Goal: Task Accomplishment & Management: Manage account settings

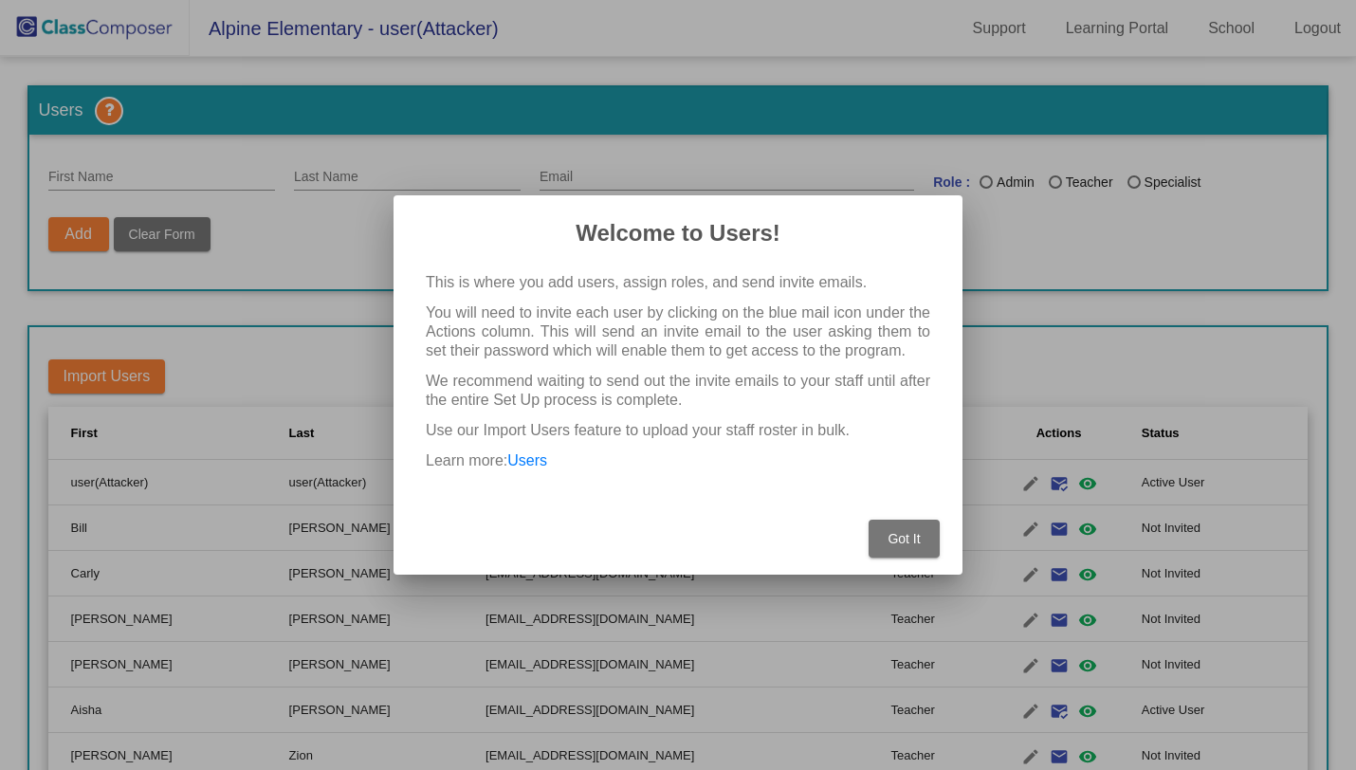
click at [885, 549] on button "Got It" at bounding box center [904, 539] width 71 height 38
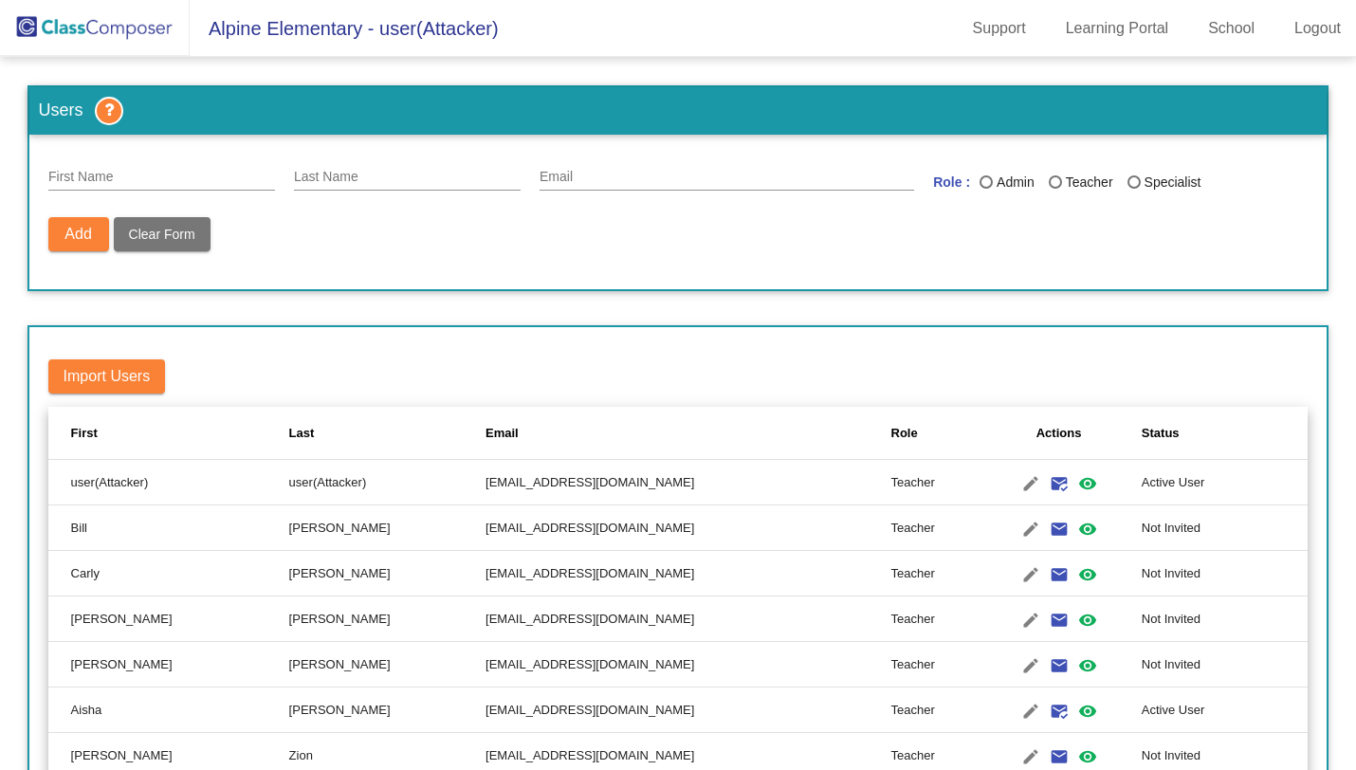
click at [404, 180] on input "Last Name" at bounding box center [407, 177] width 227 height 15
click at [984, 28] on link "Support" at bounding box center [999, 28] width 83 height 30
click at [987, 31] on link "Support" at bounding box center [999, 28] width 83 height 30
click at [1090, 33] on link "Learning Portal" at bounding box center [1118, 28] width 134 height 30
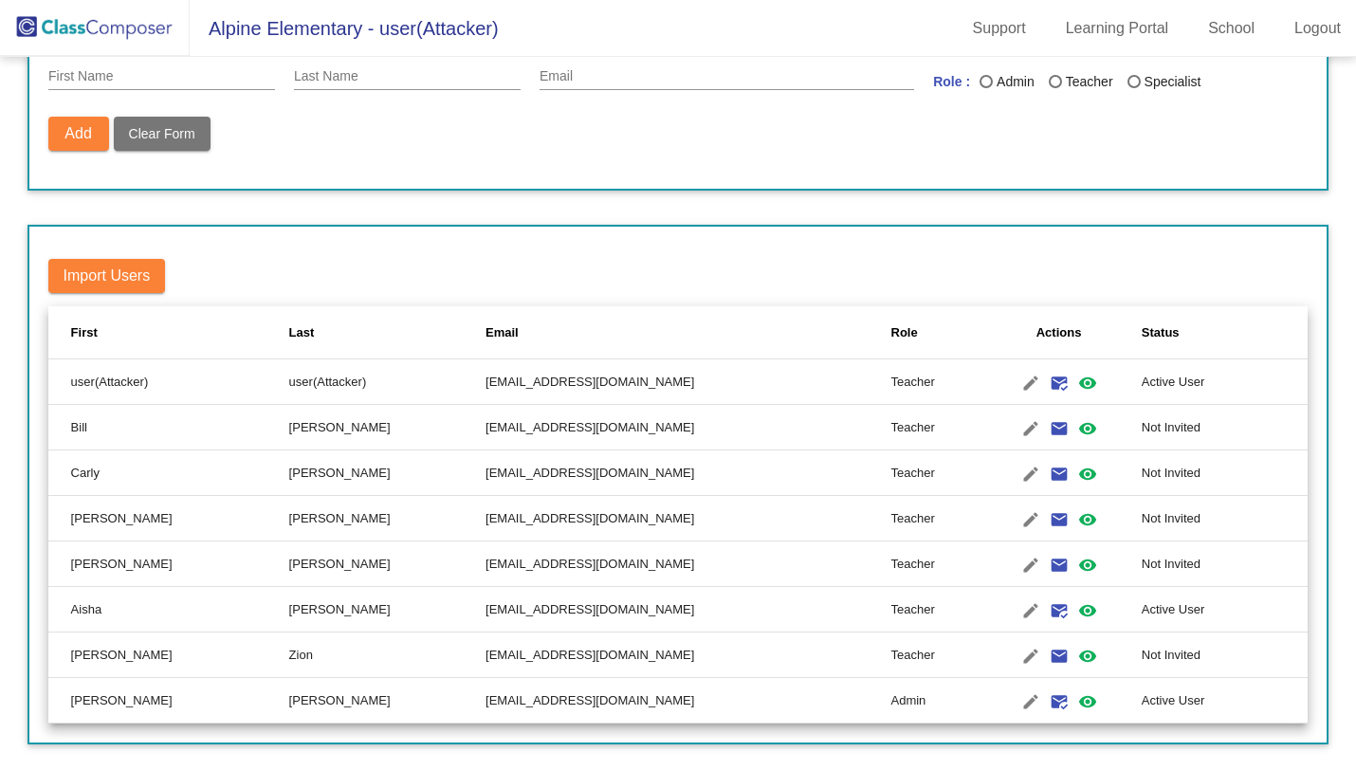
scroll to position [86, 0]
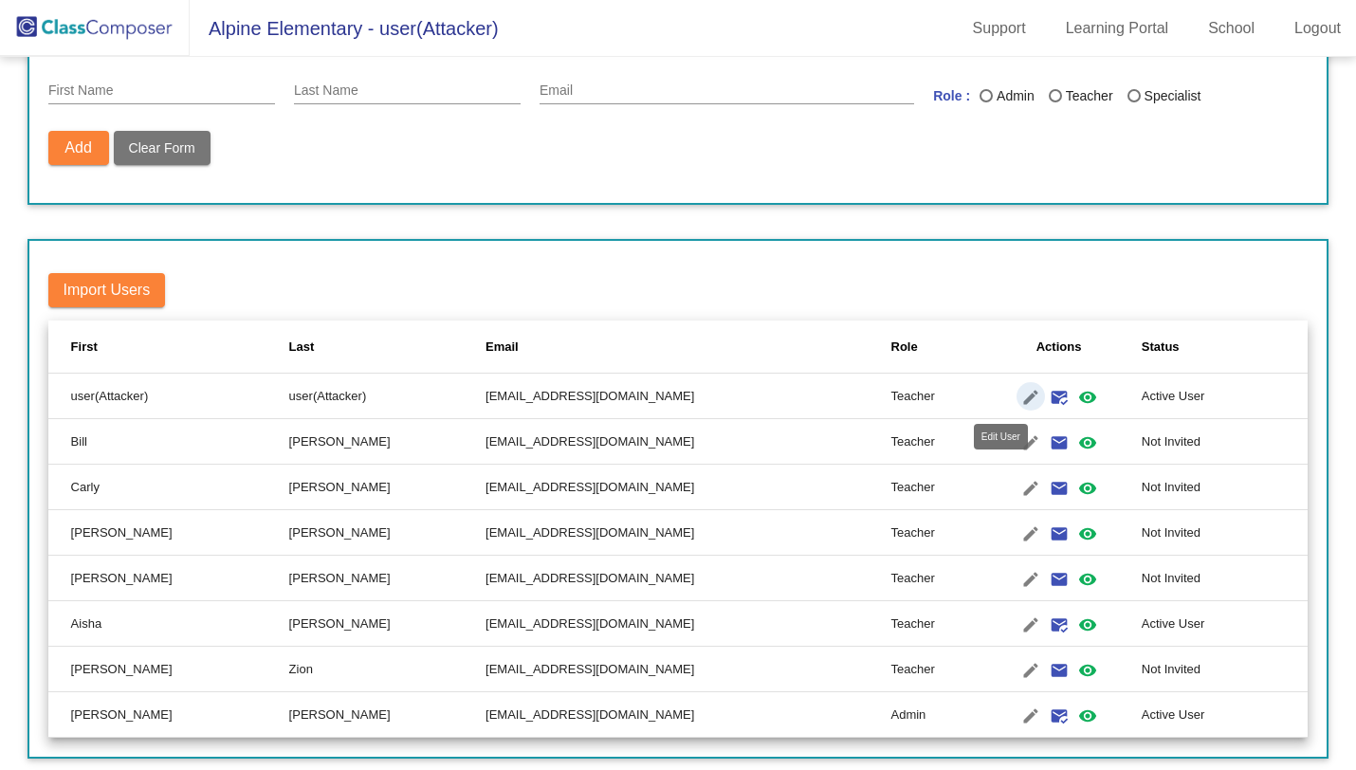
click at [1019, 402] on mat-icon "edit" at bounding box center [1030, 397] width 23 height 23
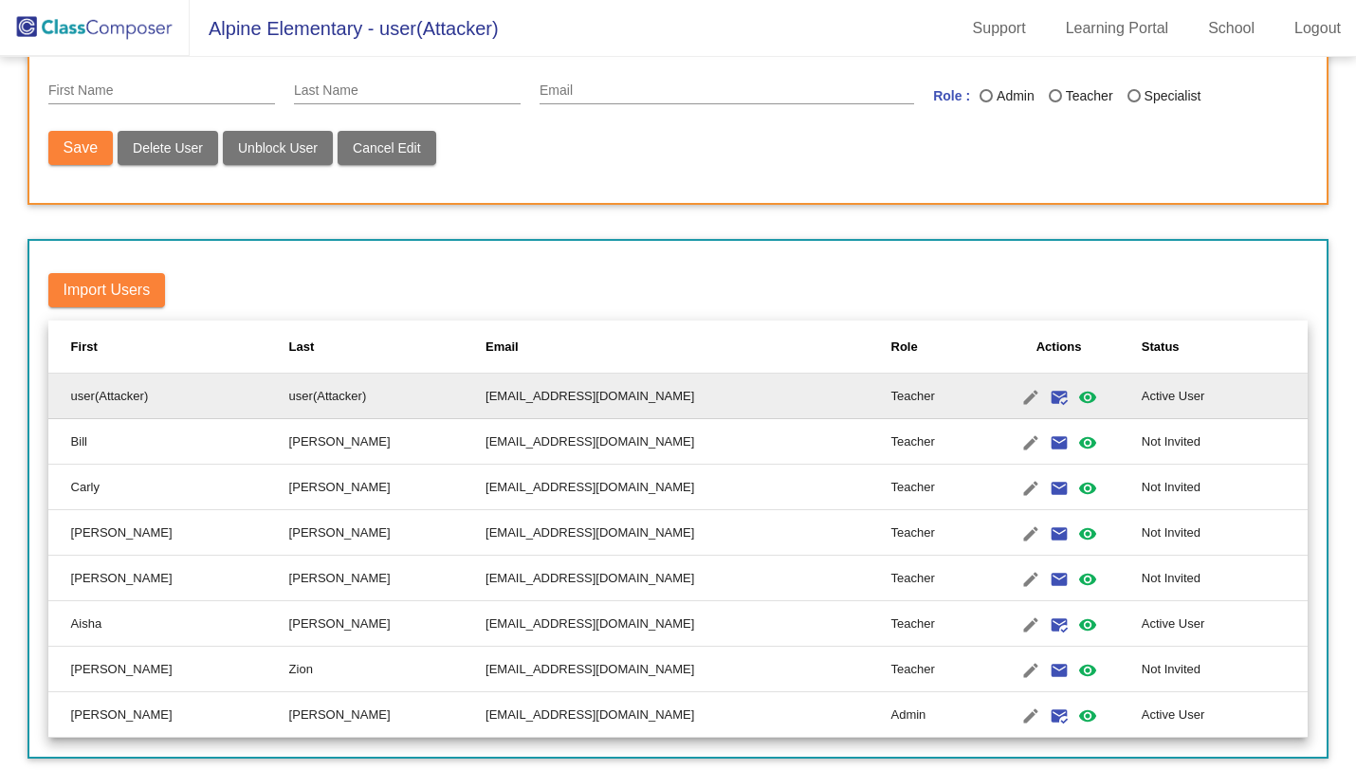
type input "user(Attacker)"
type input "[EMAIL_ADDRESS][DOMAIN_NAME]"
radio input "true"
click at [1019, 398] on mat-icon "edit" at bounding box center [1030, 397] width 23 height 23
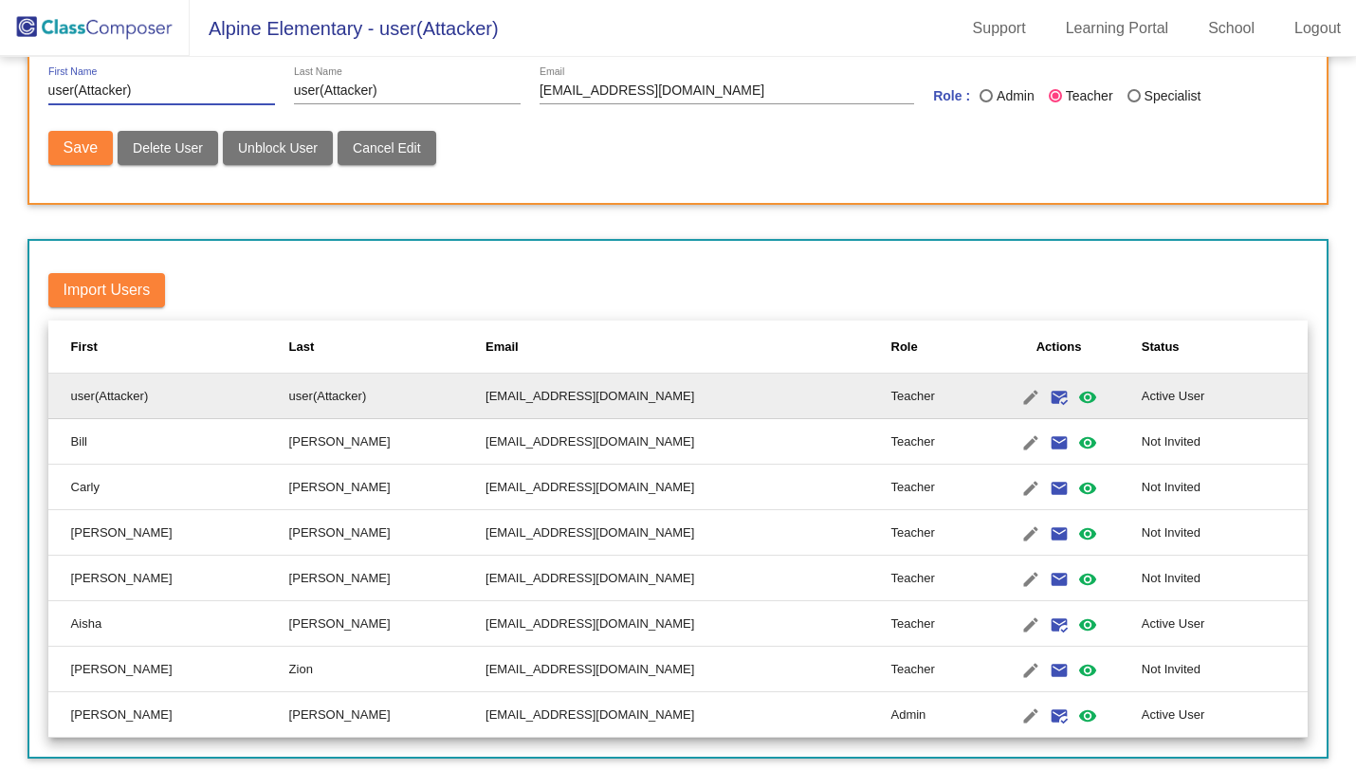
click at [864, 254] on div "Import Users First Last Email Role Actions Status user(Attacker) user(Attacker)…" at bounding box center [679, 499] width 1302 height 521
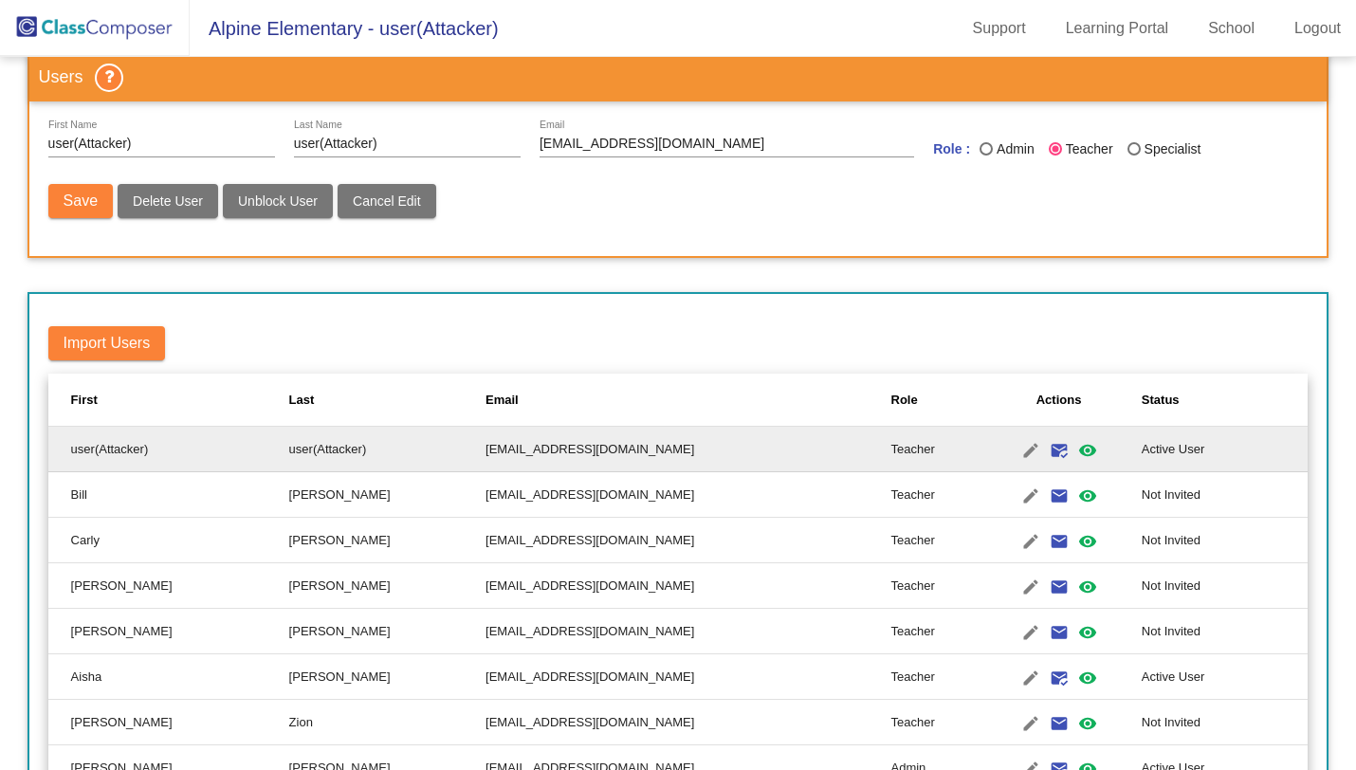
scroll to position [28, 0]
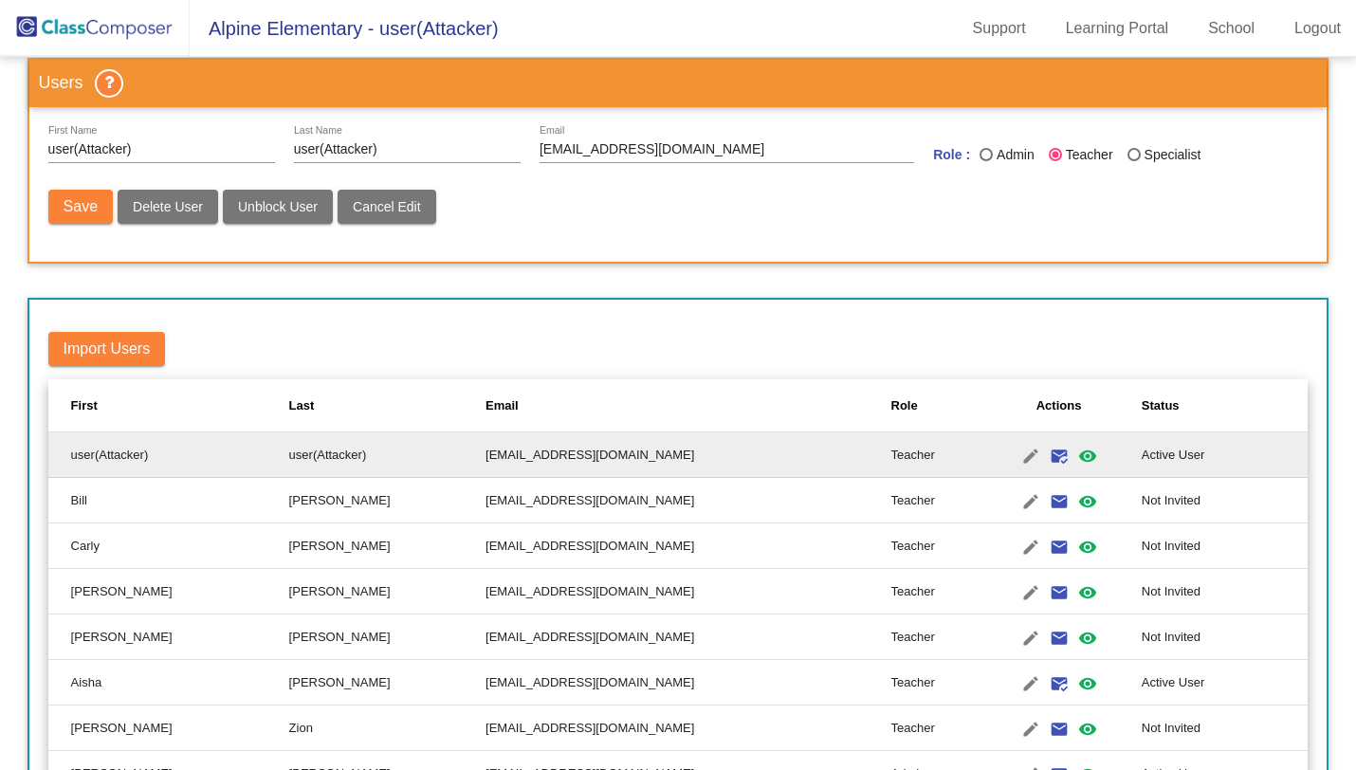
click at [508, 506] on td "bw627252.3hzkwxoc@mailosaur.net" at bounding box center [688, 501] width 405 height 46
click at [529, 503] on td "bw627252.3hzkwxoc@mailosaur.net" at bounding box center [688, 501] width 405 height 46
click at [1019, 503] on mat-icon "edit" at bounding box center [1030, 501] width 23 height 23
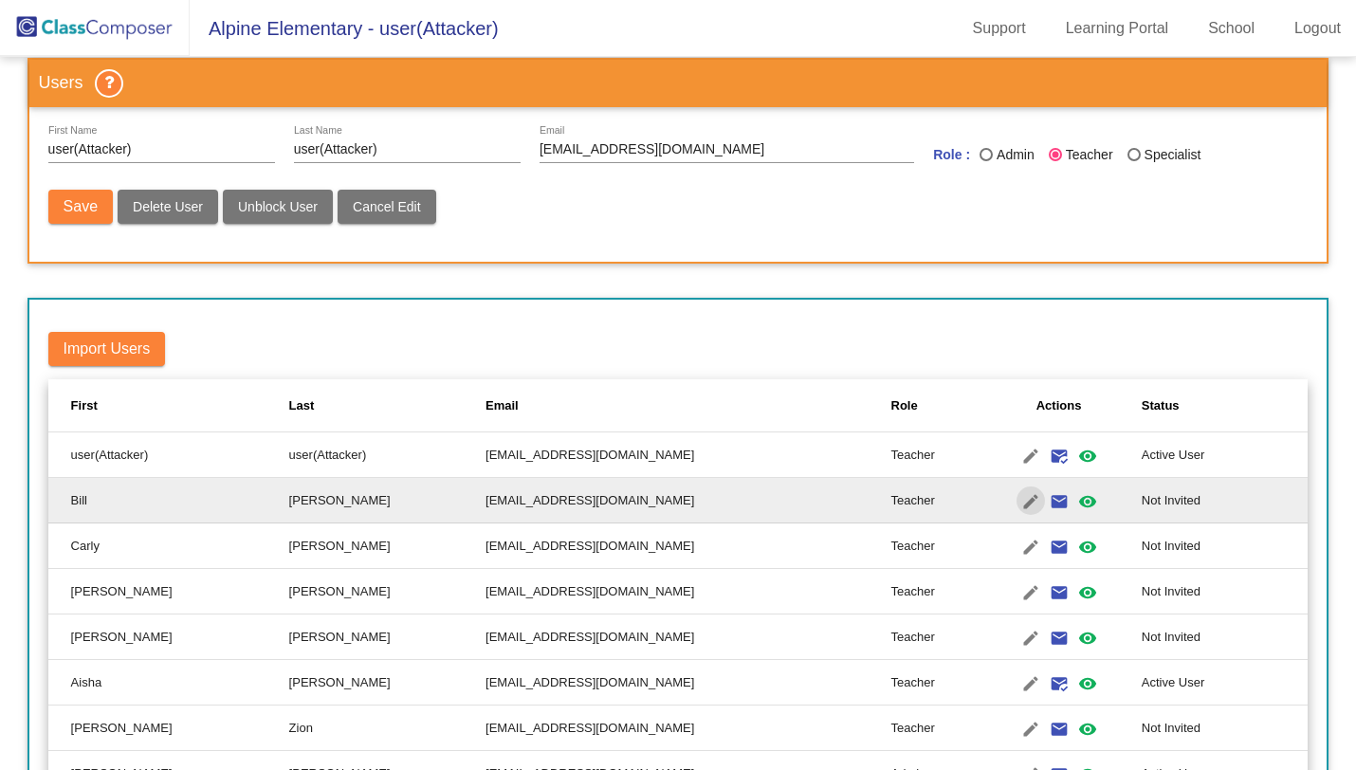
type input "Bill"
type input "Williams"
type input "bw627252.3hzkwxoc@mailosaur.net"
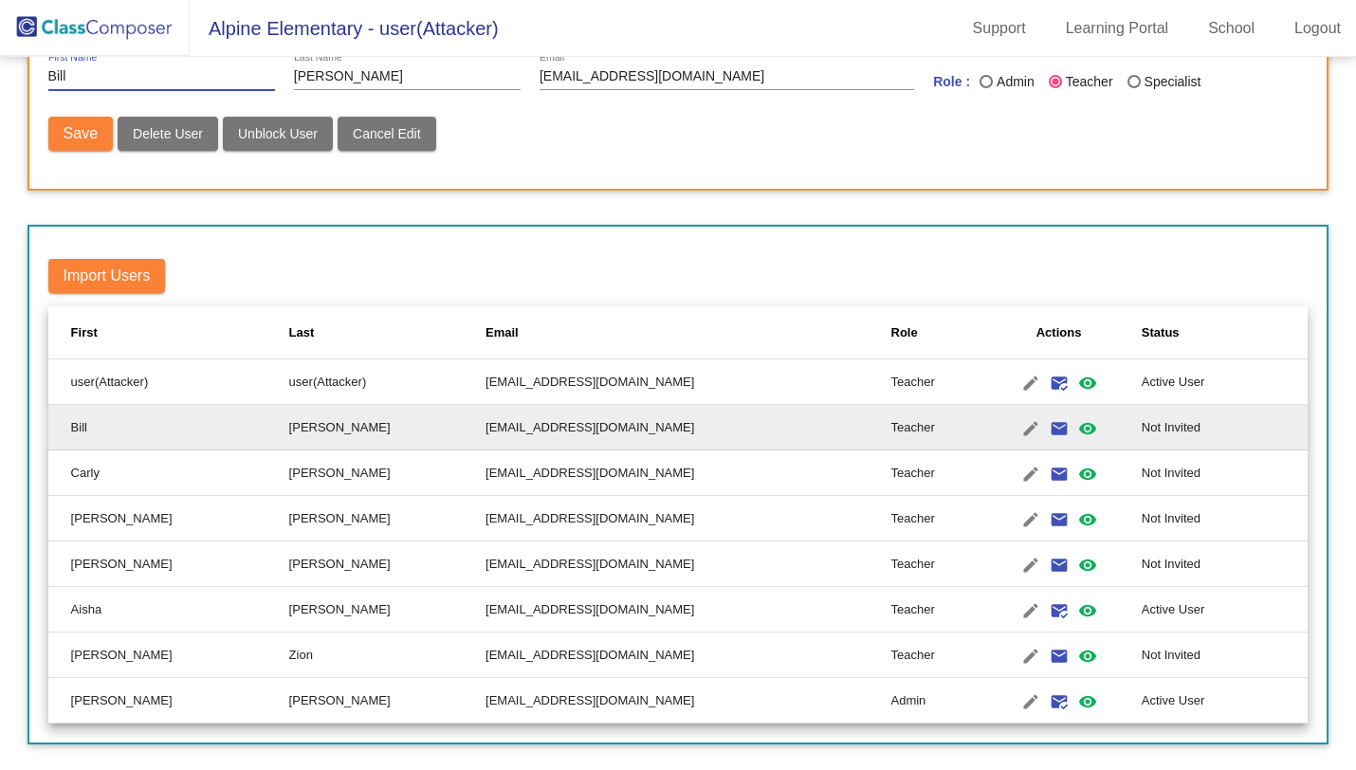
scroll to position [0, 0]
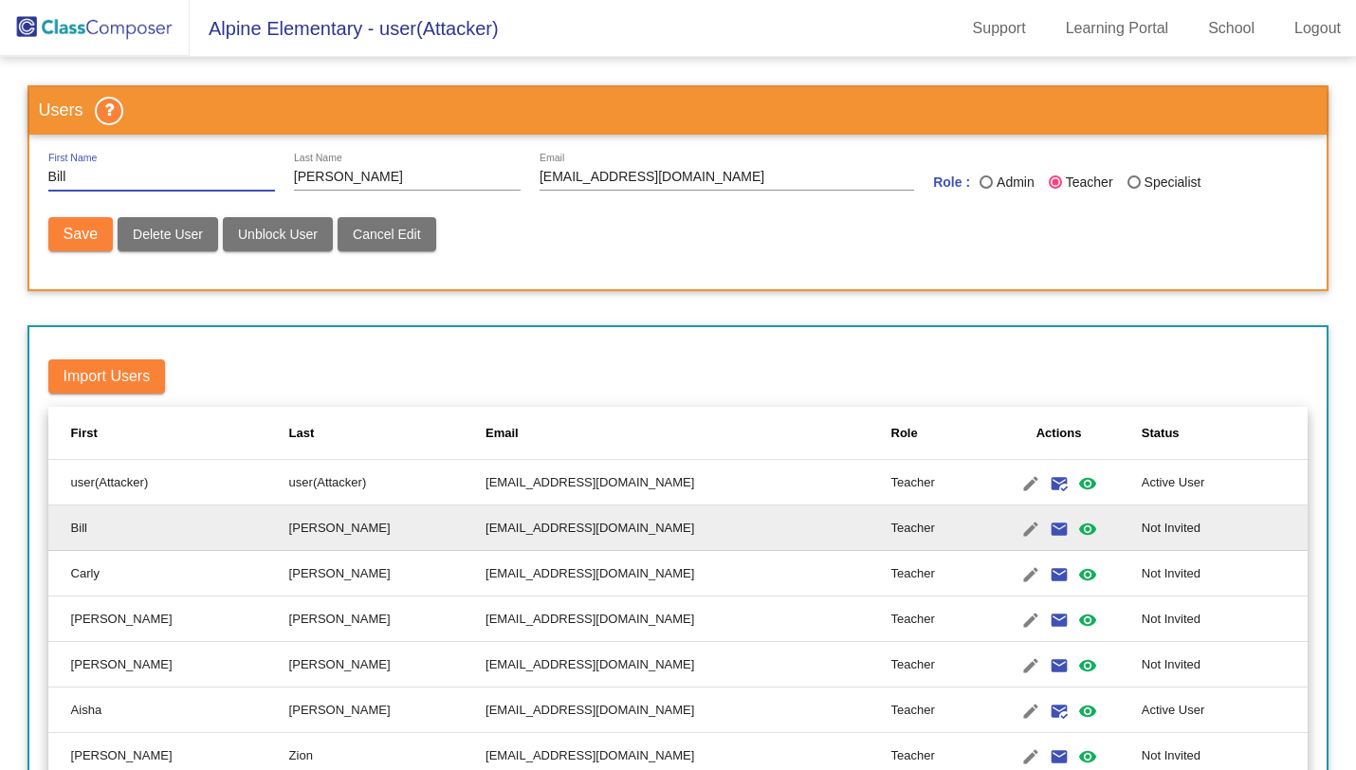
click at [486, 574] on td "cd627252.3hzkwxoc@mailosaur.net" at bounding box center [688, 574] width 405 height 46
click at [1019, 579] on mat-icon "edit" at bounding box center [1030, 574] width 23 height 23
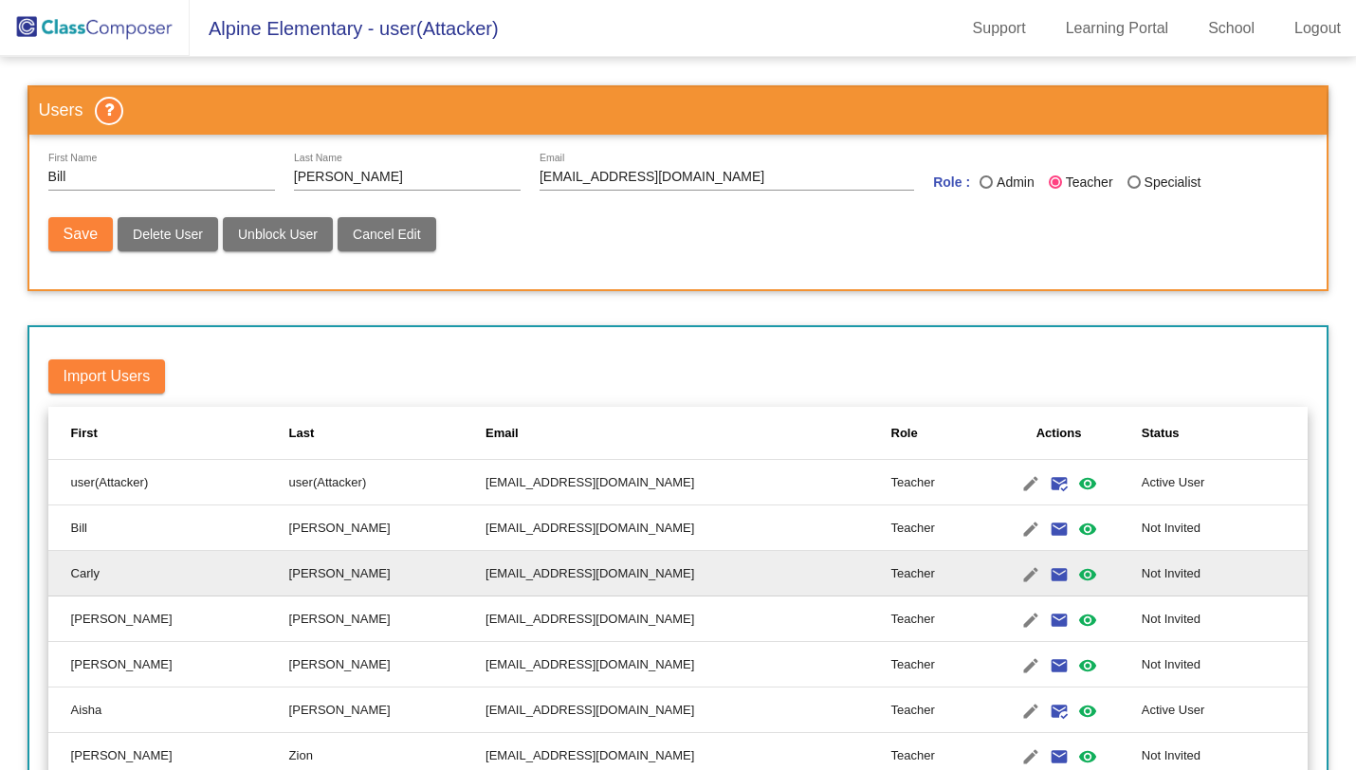
type input "Carly"
type input "Diaz"
type input "cd627252.3hzkwxoc@mailosaur.net"
click at [222, 176] on input "Carly" at bounding box center [161, 177] width 227 height 15
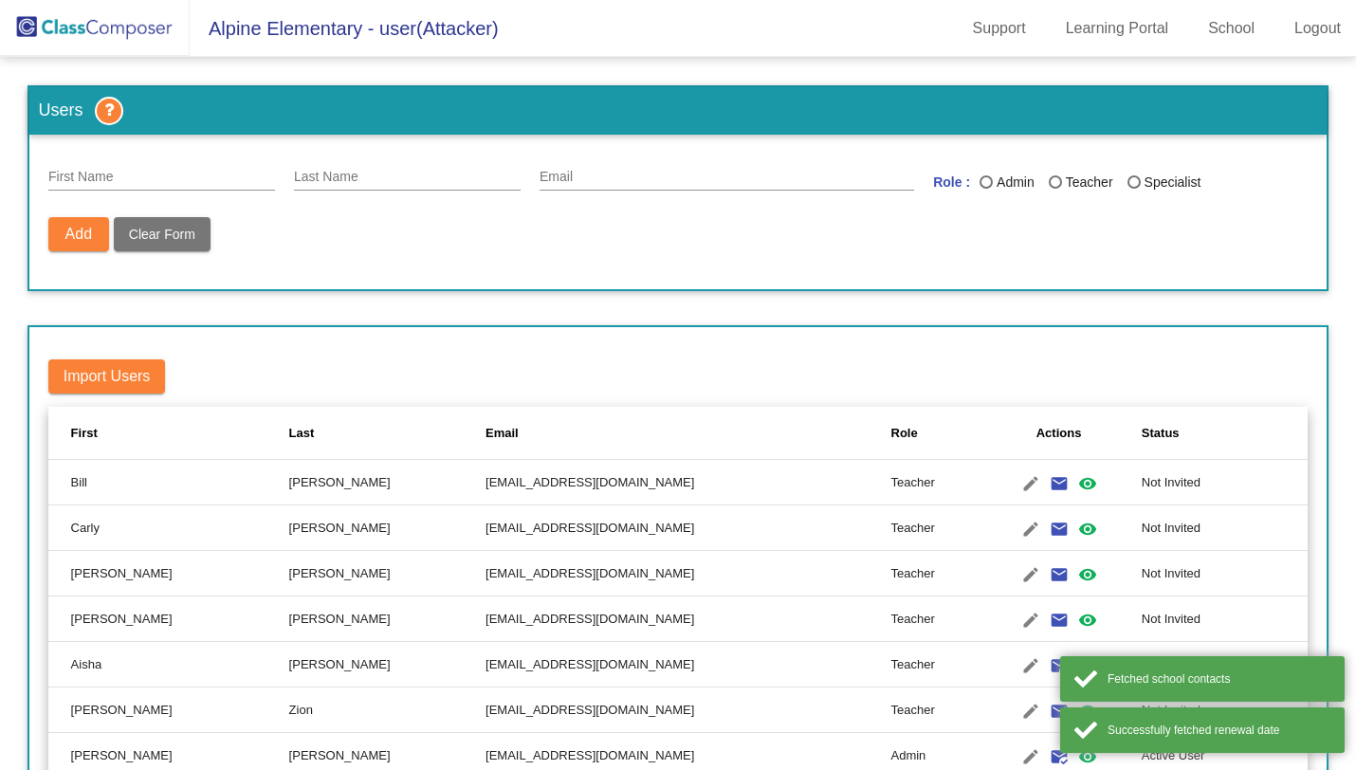
scroll to position [64, 0]
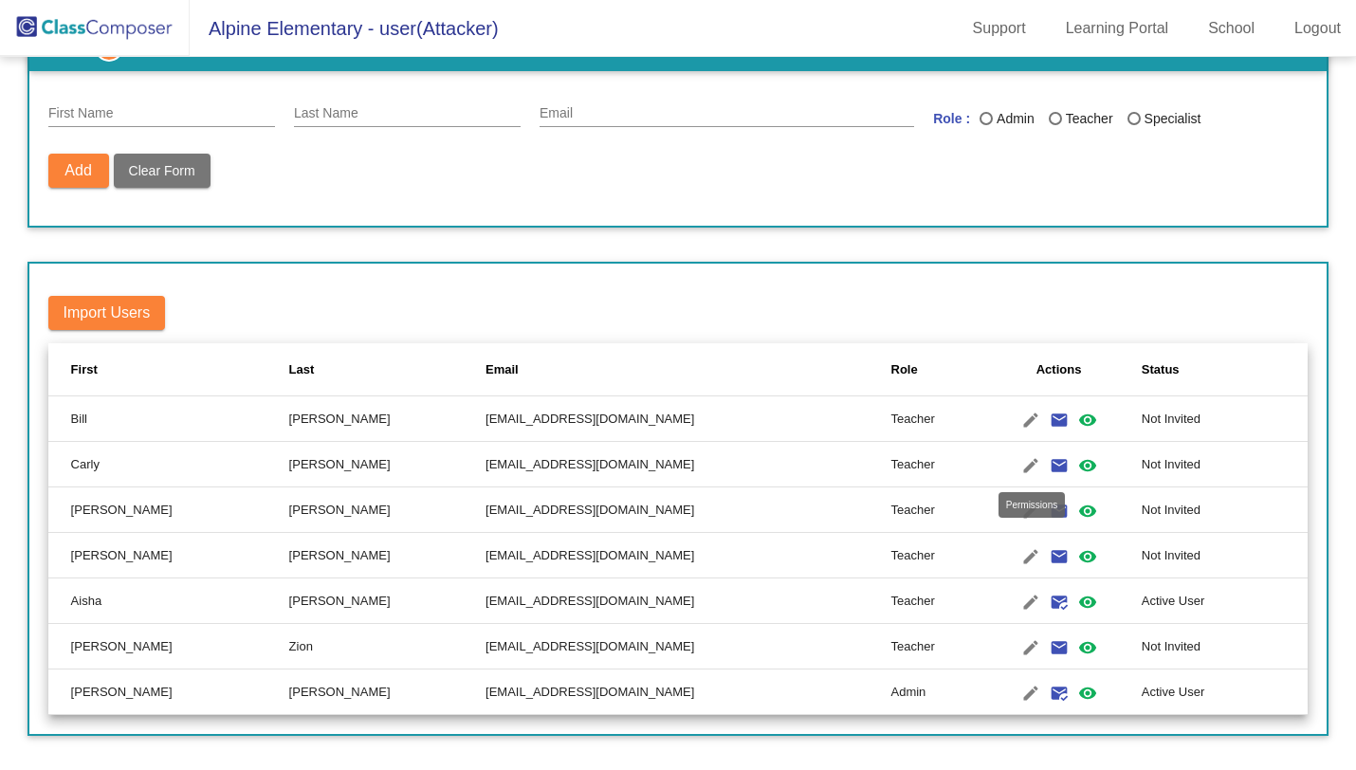
click at [1076, 465] on mat-icon "visibility" at bounding box center [1087, 465] width 23 height 23
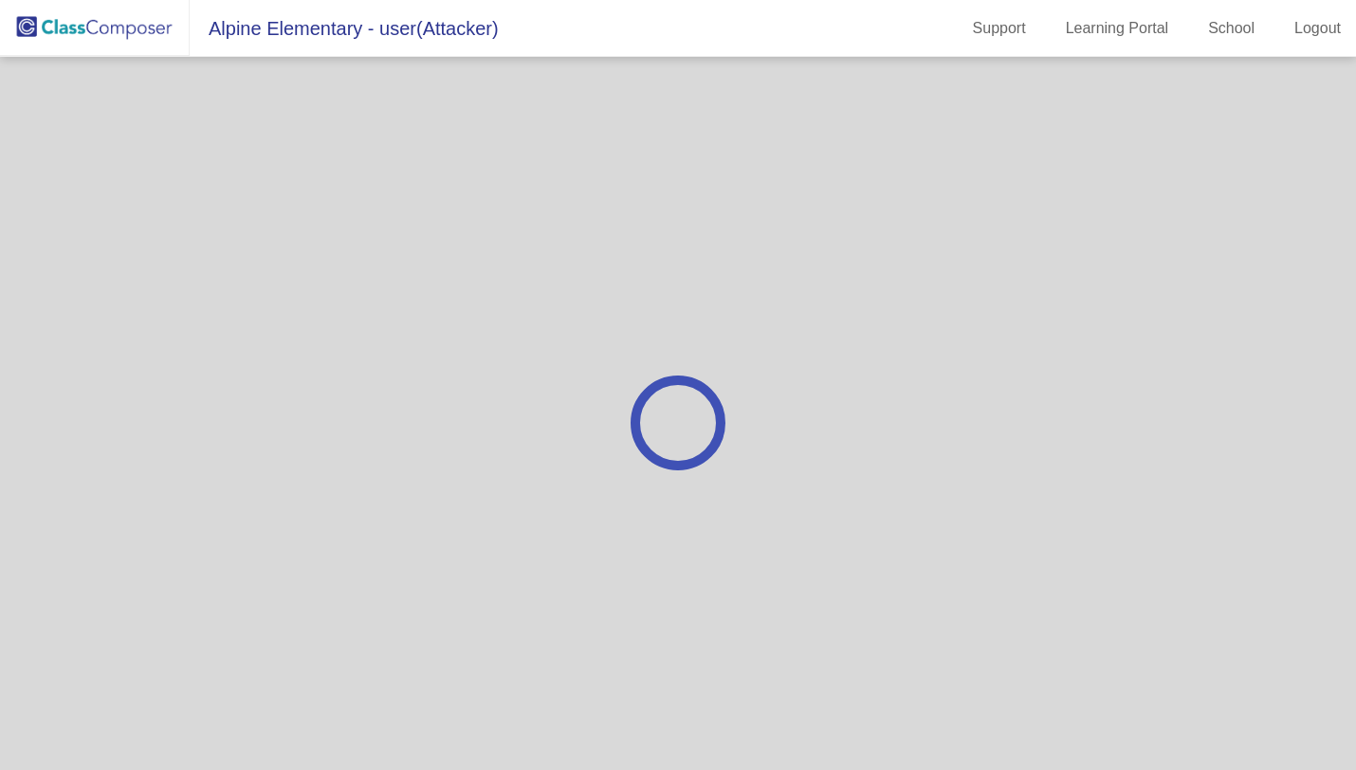
scroll to position [0, 0]
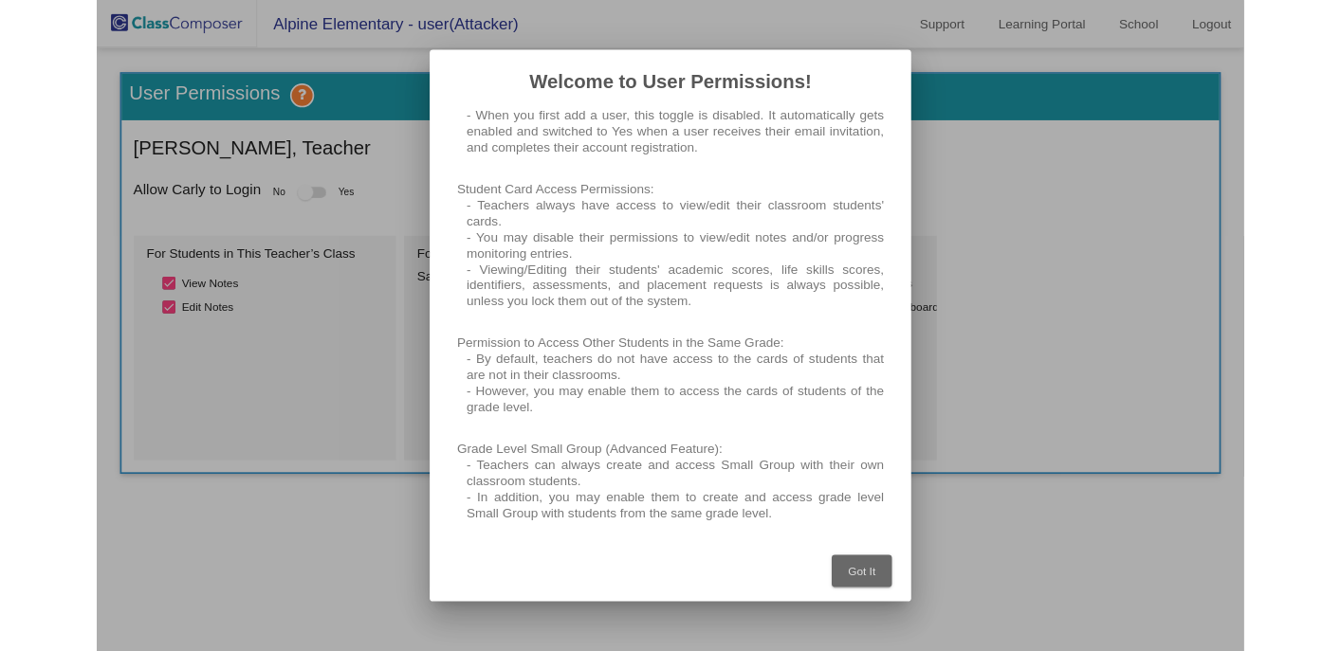
scroll to position [125, 0]
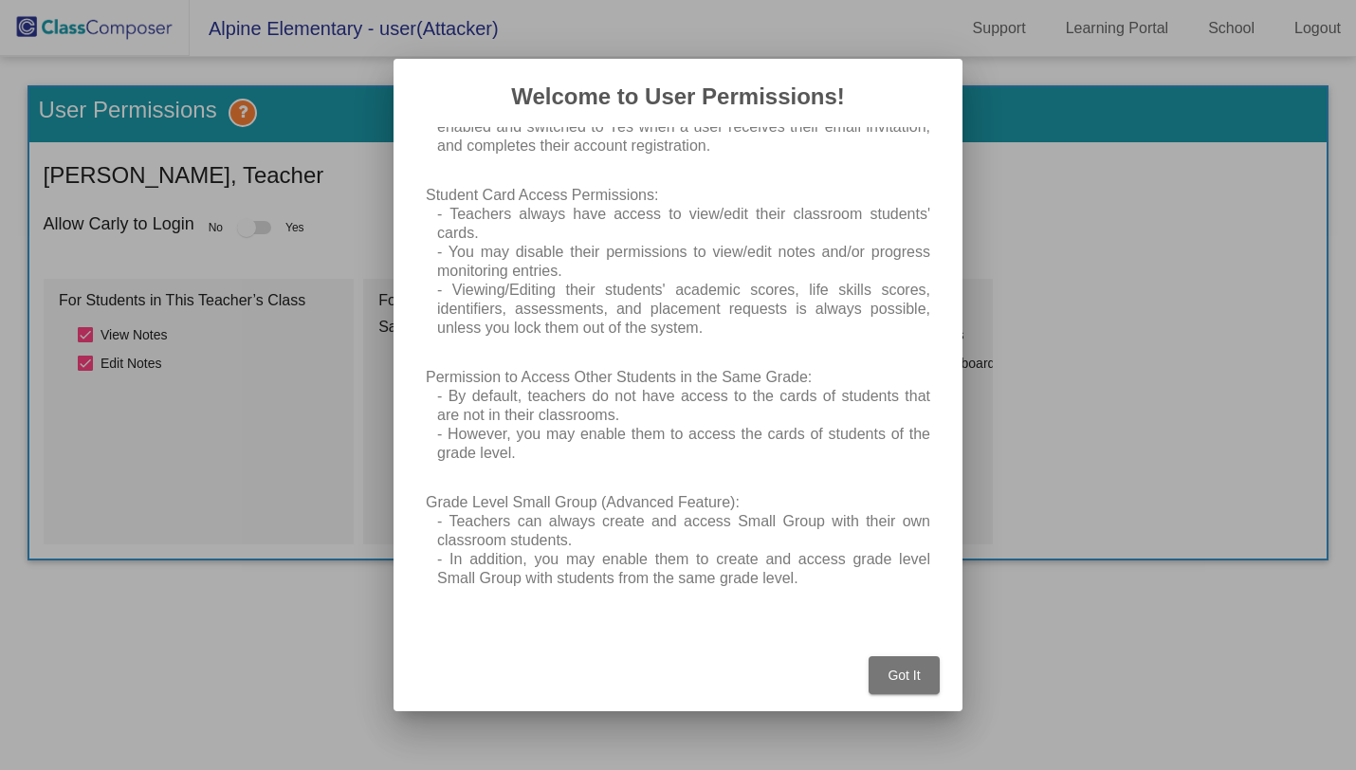
click at [899, 688] on button "Got It" at bounding box center [904, 675] width 71 height 38
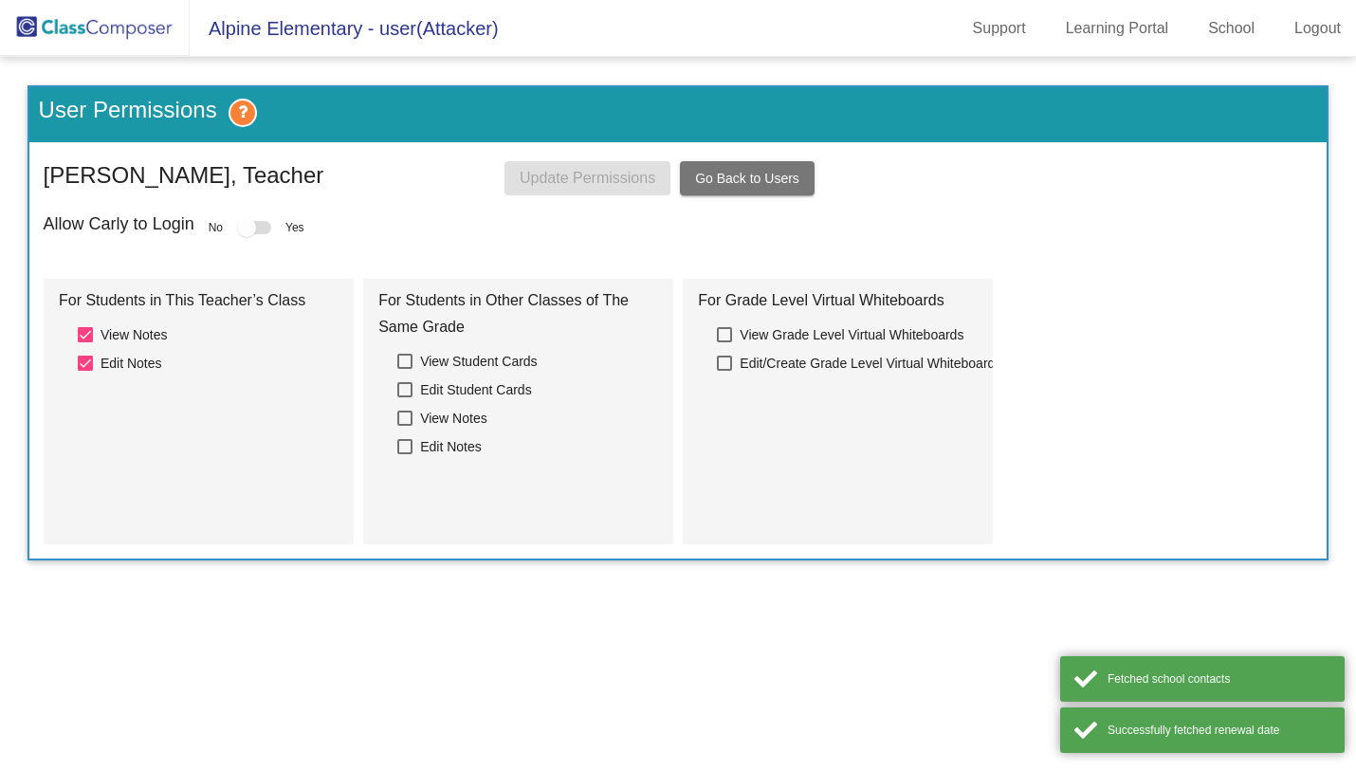
click at [722, 339] on div at bounding box center [724, 334] width 15 height 15
click at [724, 342] on input "View Grade Level Virtual Whiteboards" at bounding box center [724, 342] width 1 height 1
click at [722, 339] on div at bounding box center [724, 334] width 15 height 15
click at [724, 342] on input "View Grade Level Virtual Whiteboards" at bounding box center [724, 342] width 1 height 1
checkbox input "false"
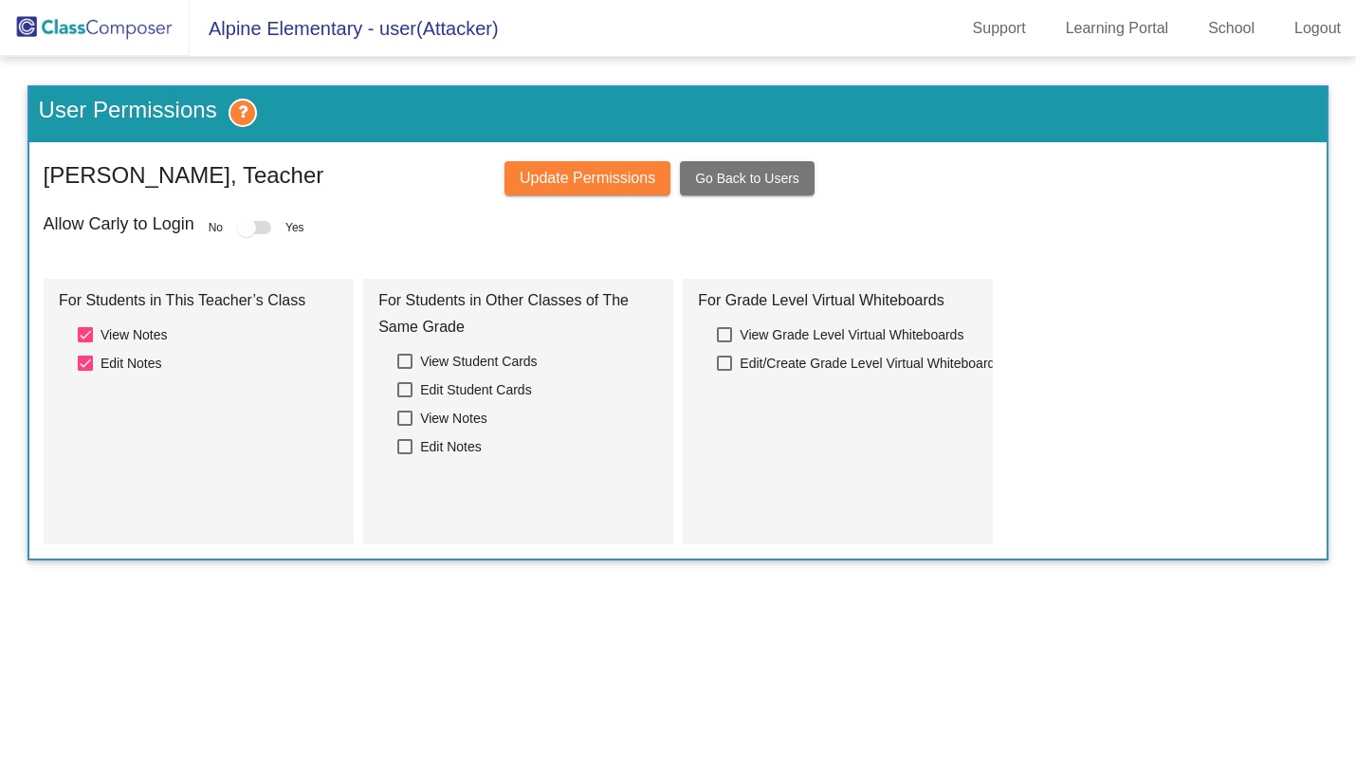
click at [479, 371] on span "View Student Cards" at bounding box center [478, 361] width 117 height 23
click at [405, 370] on input "View Student Cards" at bounding box center [404, 369] width 1 height 1
click at [480, 354] on span "View Student Cards" at bounding box center [478, 361] width 117 height 23
click at [405, 369] on input "View Student Cards" at bounding box center [404, 369] width 1 height 1
click at [486, 359] on span "View Student Cards" at bounding box center [478, 361] width 117 height 23
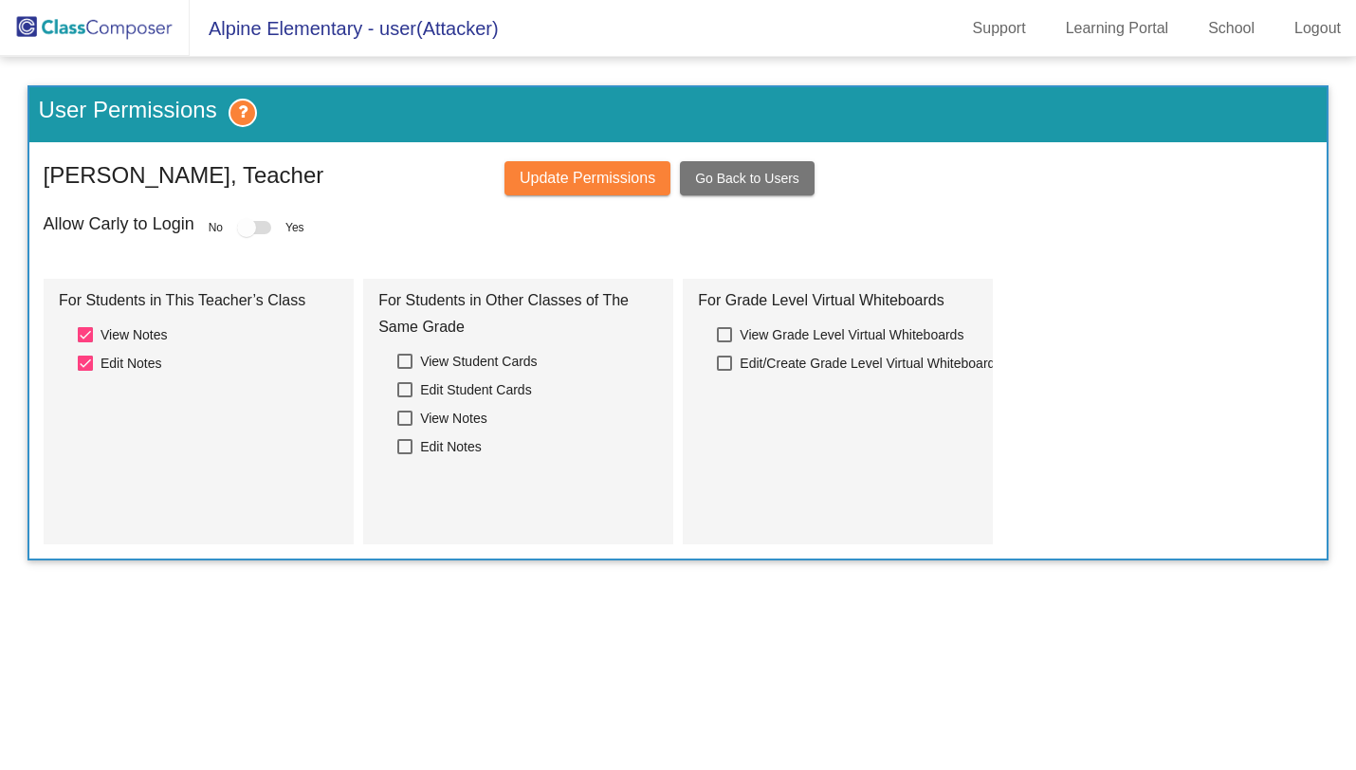
click at [405, 369] on input "View Student Cards" at bounding box center [404, 369] width 1 height 1
click at [577, 174] on span "Update Permissions" at bounding box center [588, 178] width 136 height 16
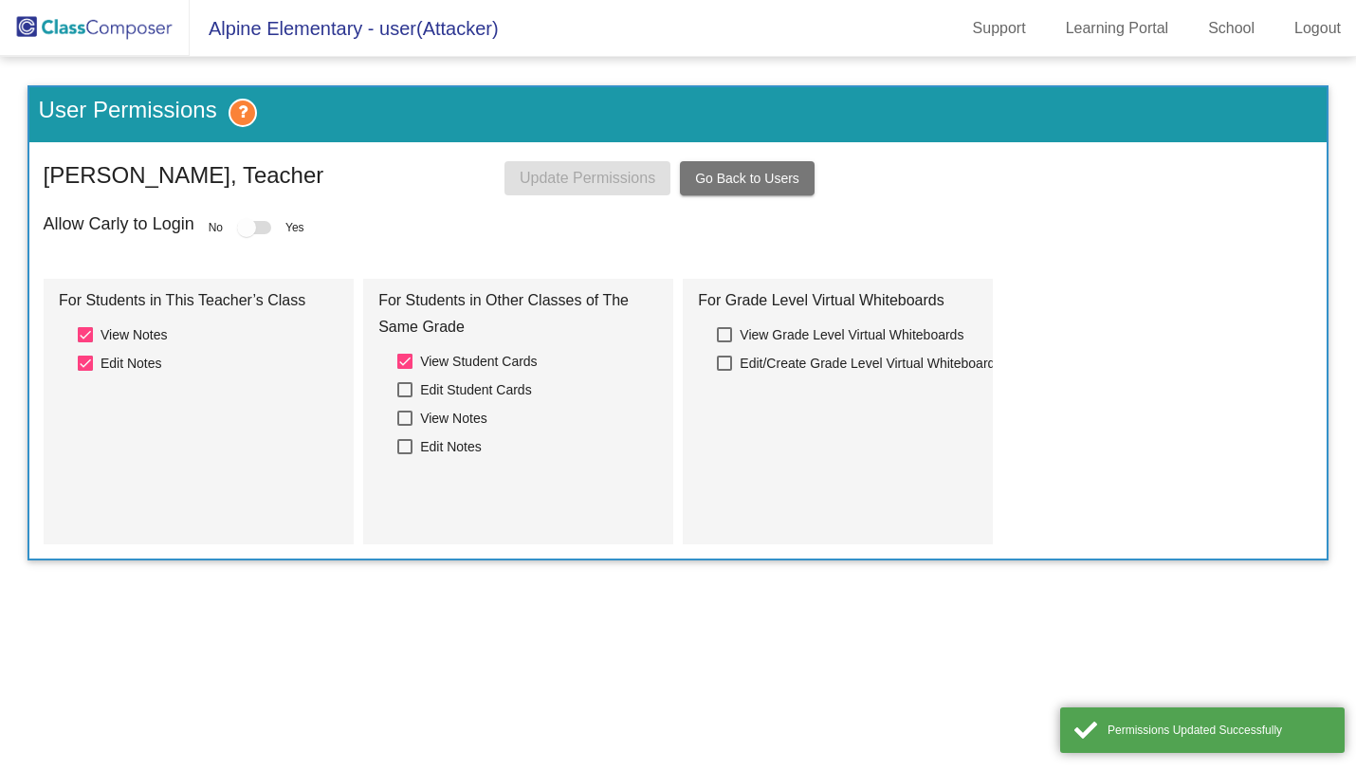
click at [407, 361] on div at bounding box center [404, 361] width 15 height 15
click at [405, 369] on input "View Student Cards" at bounding box center [404, 369] width 1 height 1
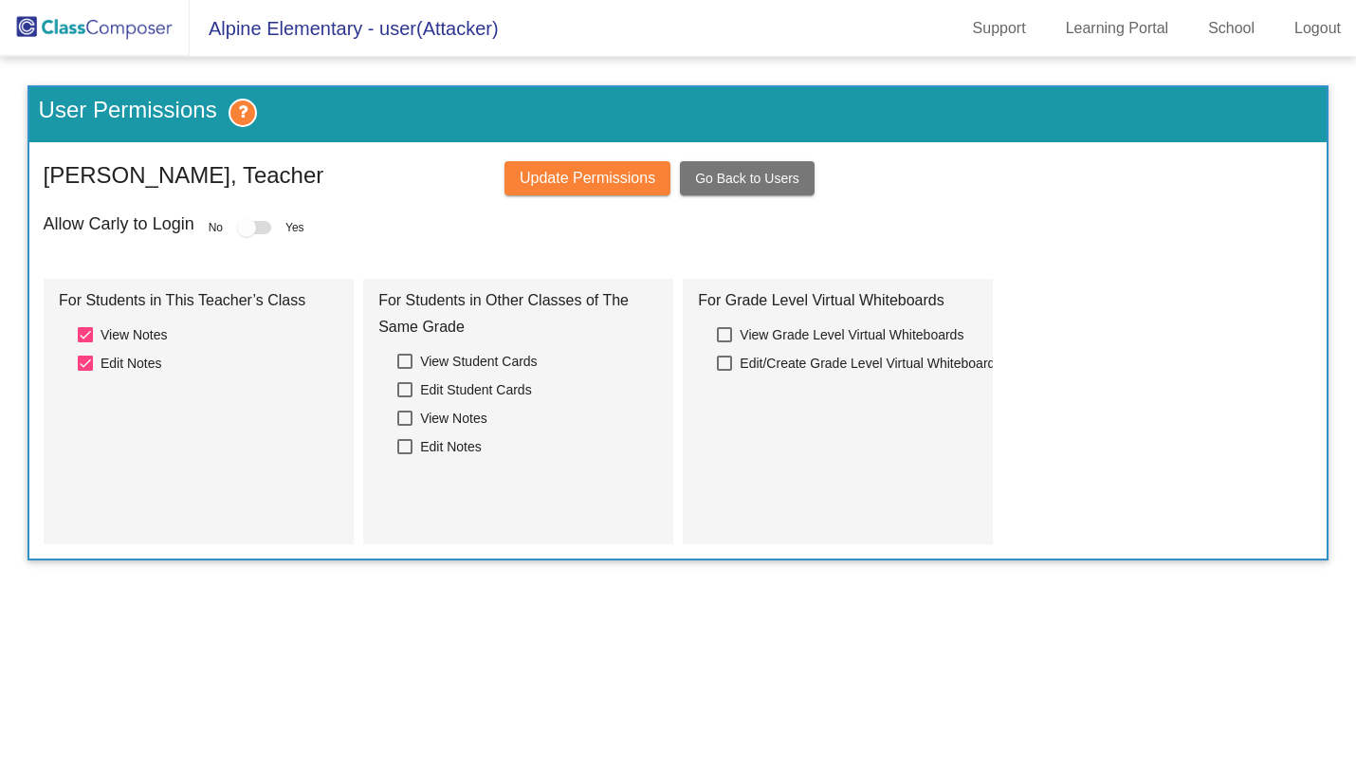
click at [624, 174] on span "Update Permissions" at bounding box center [588, 178] width 136 height 16
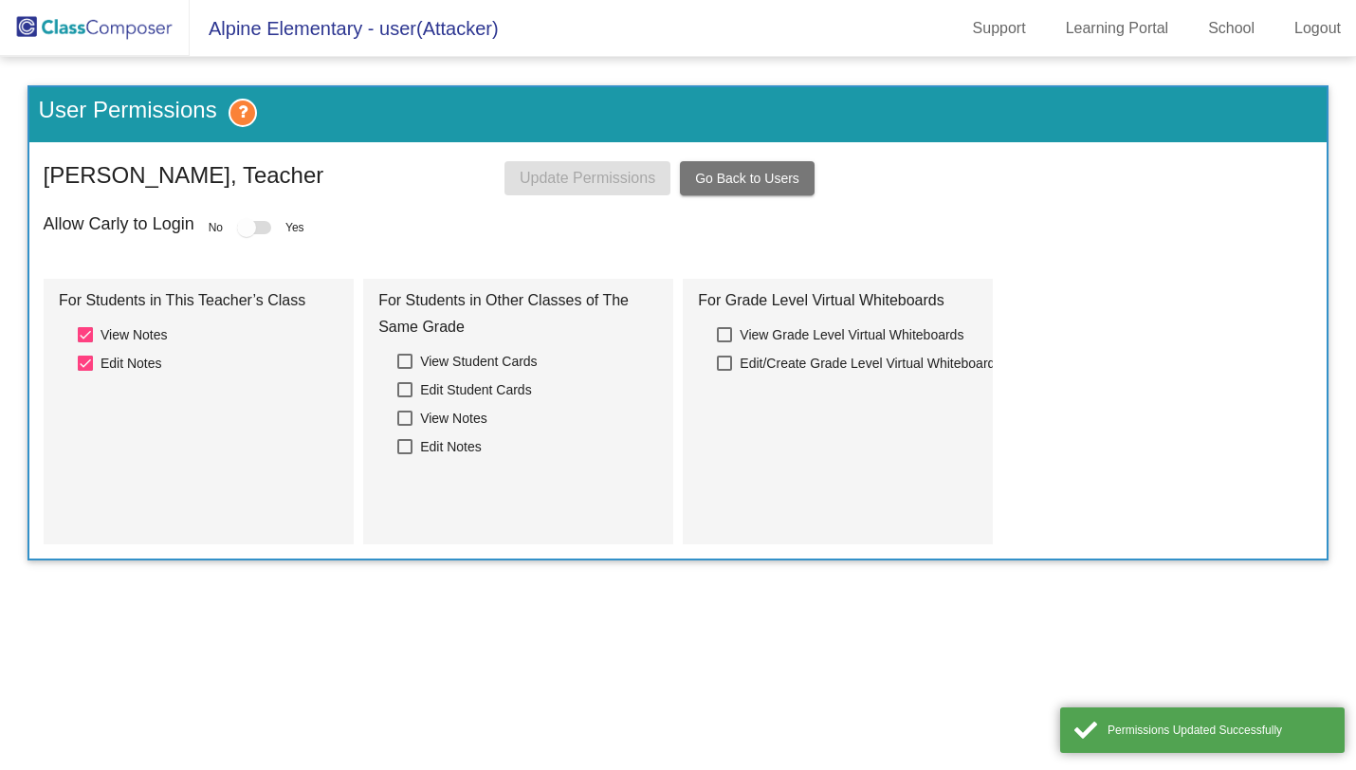
click at [682, 408] on mat-grid-list "For Students in This Teacher’s Class View Notes Edit Notes For Students in Othe…" at bounding box center [679, 412] width 1270 height 266
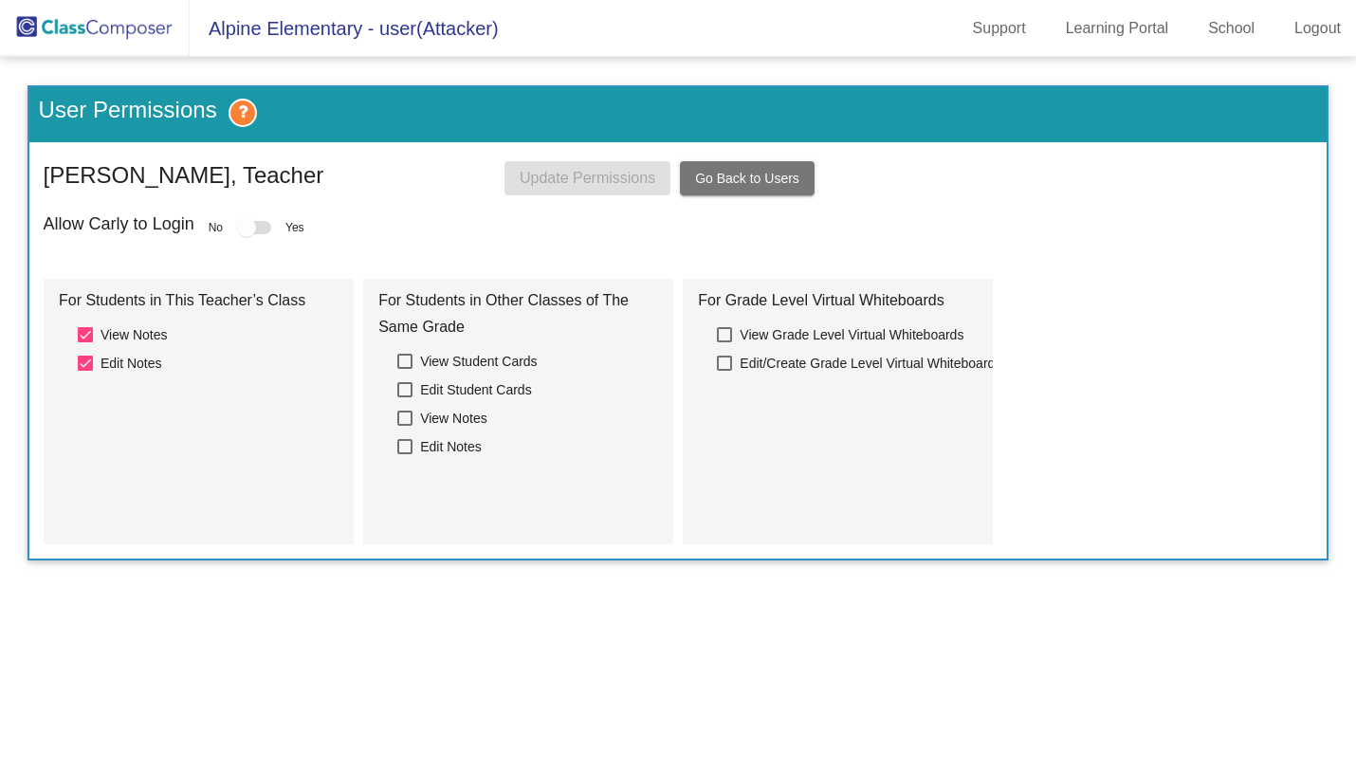
click at [420, 363] on span "View Student Cards" at bounding box center [478, 361] width 117 height 23
click at [405, 369] on input "View Student Cards" at bounding box center [404, 369] width 1 height 1
checkbox input "true"
click at [436, 388] on span "Edit Student Cards" at bounding box center [476, 389] width 112 height 23
click at [405, 397] on input "Edit Student Cards" at bounding box center [404, 397] width 1 height 1
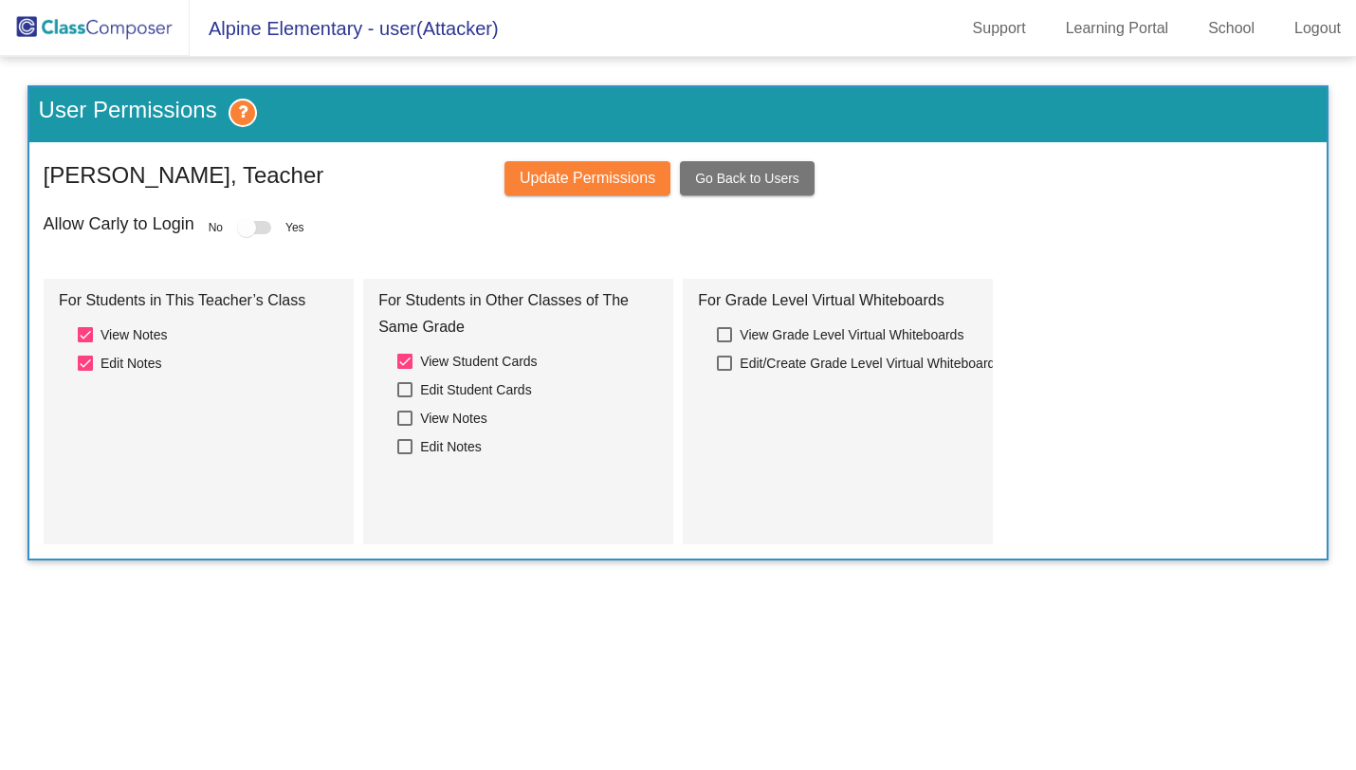
checkbox input "true"
click at [446, 412] on span "View Notes" at bounding box center [453, 418] width 67 height 23
click at [405, 426] on input "View Notes" at bounding box center [404, 426] width 1 height 1
checkbox input "true"
click at [454, 445] on span "Edit Notes" at bounding box center [451, 446] width 62 height 23
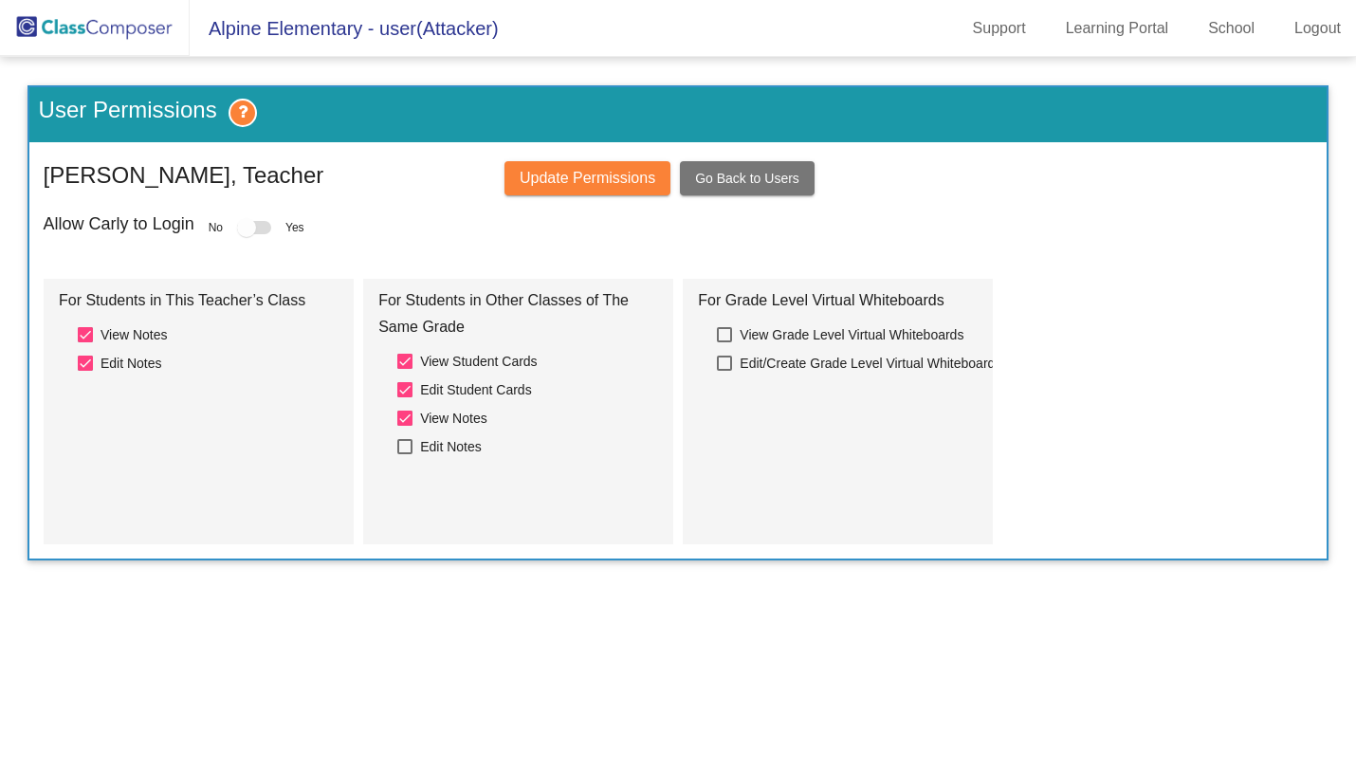
click at [405, 454] on input "Edit Notes" at bounding box center [404, 454] width 1 height 1
click at [407, 440] on div at bounding box center [404, 446] width 15 height 15
click at [405, 454] on input "Edit Notes" at bounding box center [404, 454] width 1 height 1
checkbox input "false"
click at [402, 420] on div at bounding box center [404, 418] width 15 height 15
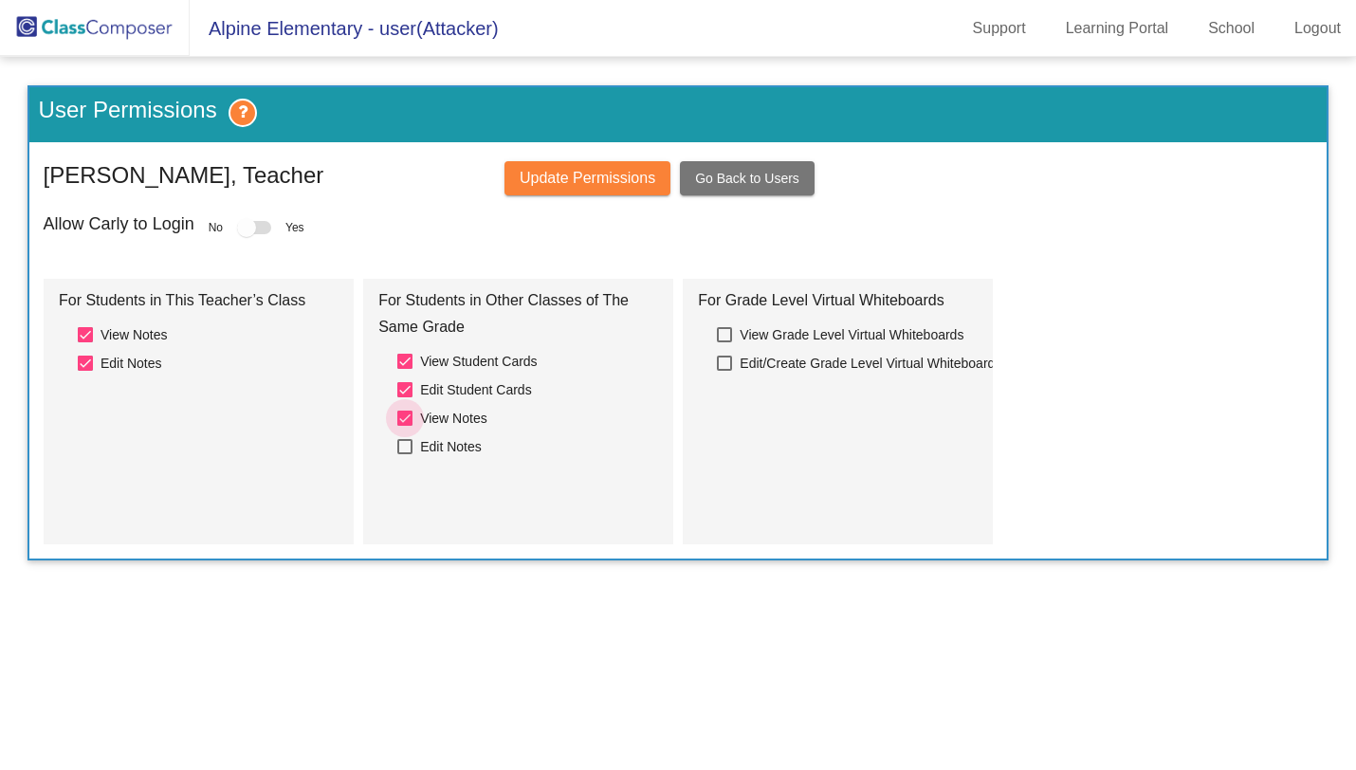
click at [404, 426] on input "View Notes" at bounding box center [404, 426] width 1 height 1
checkbox input "false"
click at [405, 396] on div at bounding box center [404, 389] width 15 height 15
click at [405, 397] on input "Edit Student Cards" at bounding box center [404, 397] width 1 height 1
checkbox input "false"
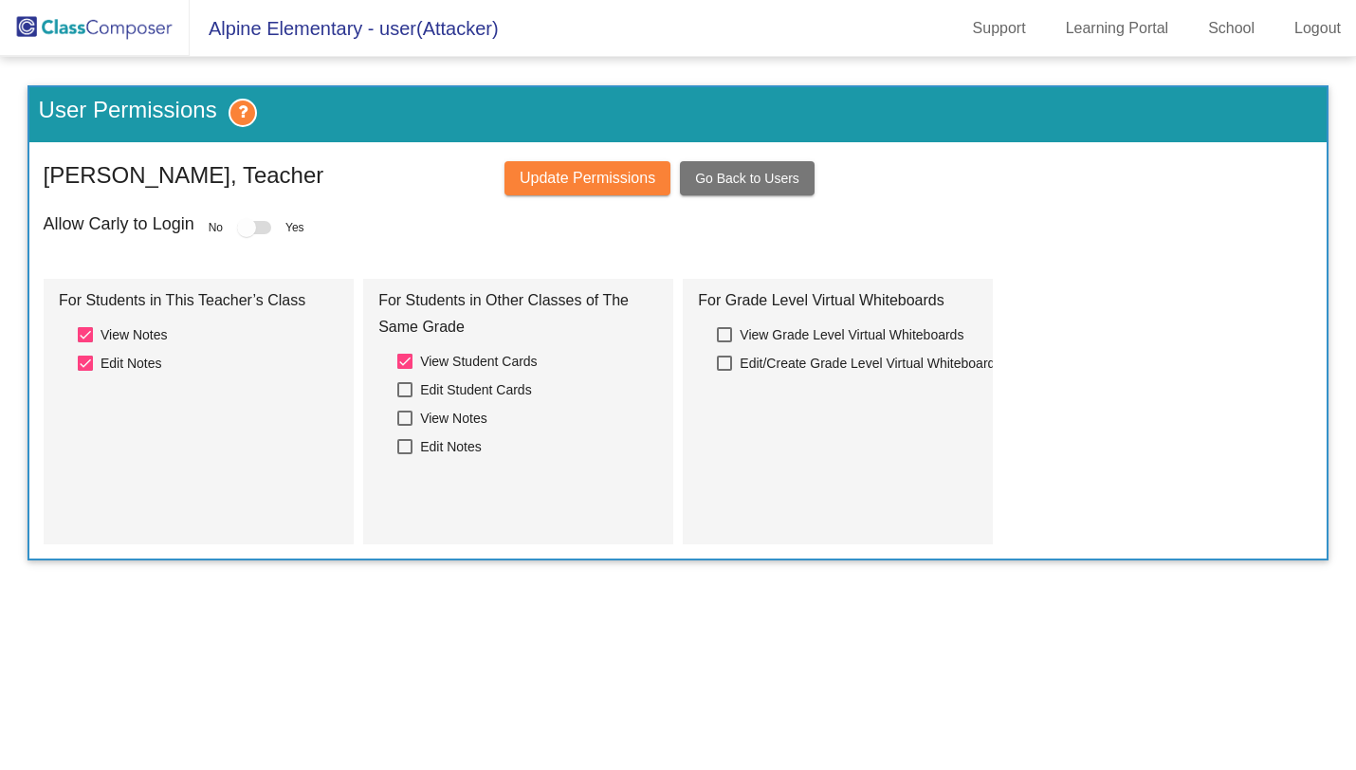
click at [405, 361] on div at bounding box center [404, 361] width 15 height 15
click at [405, 369] on input "View Student Cards" at bounding box center [404, 369] width 1 height 1
checkbox input "false"
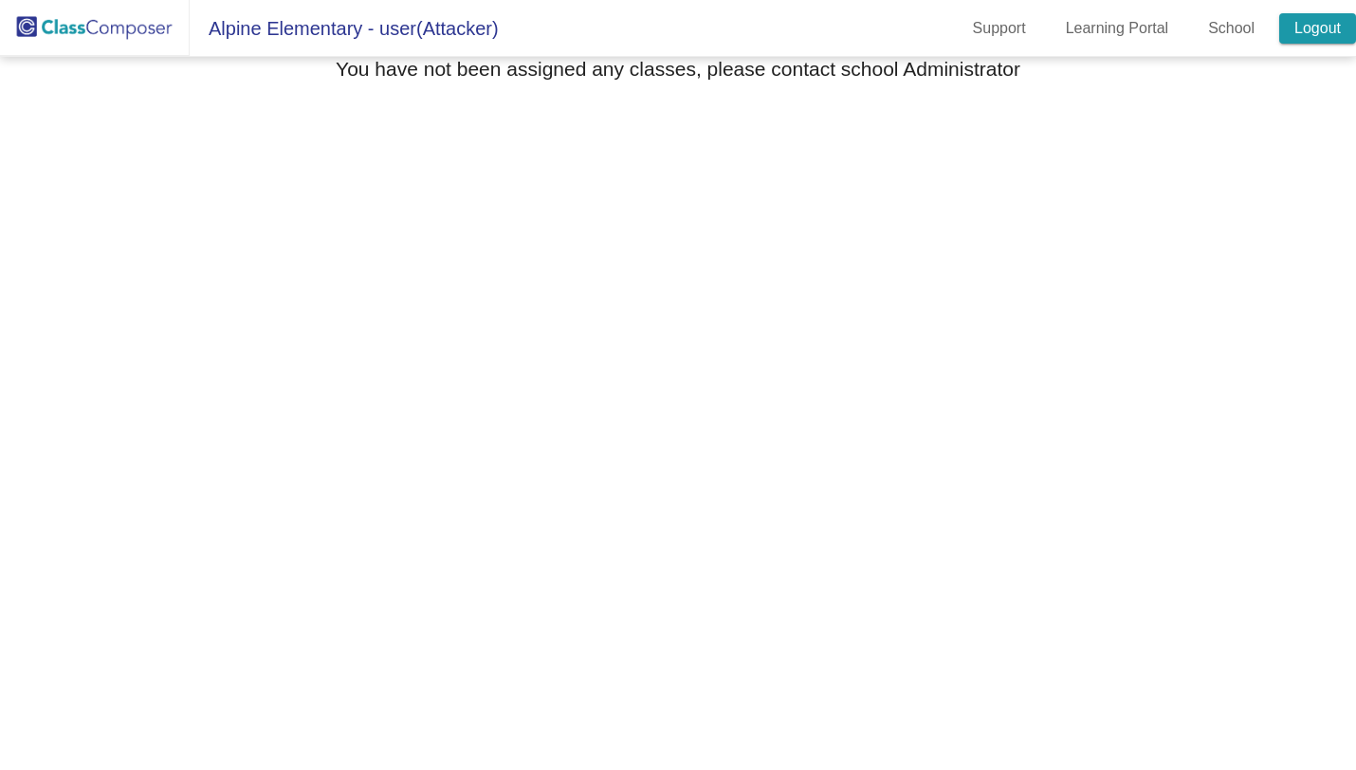
click at [1288, 32] on link "Logout" at bounding box center [1317, 28] width 77 height 30
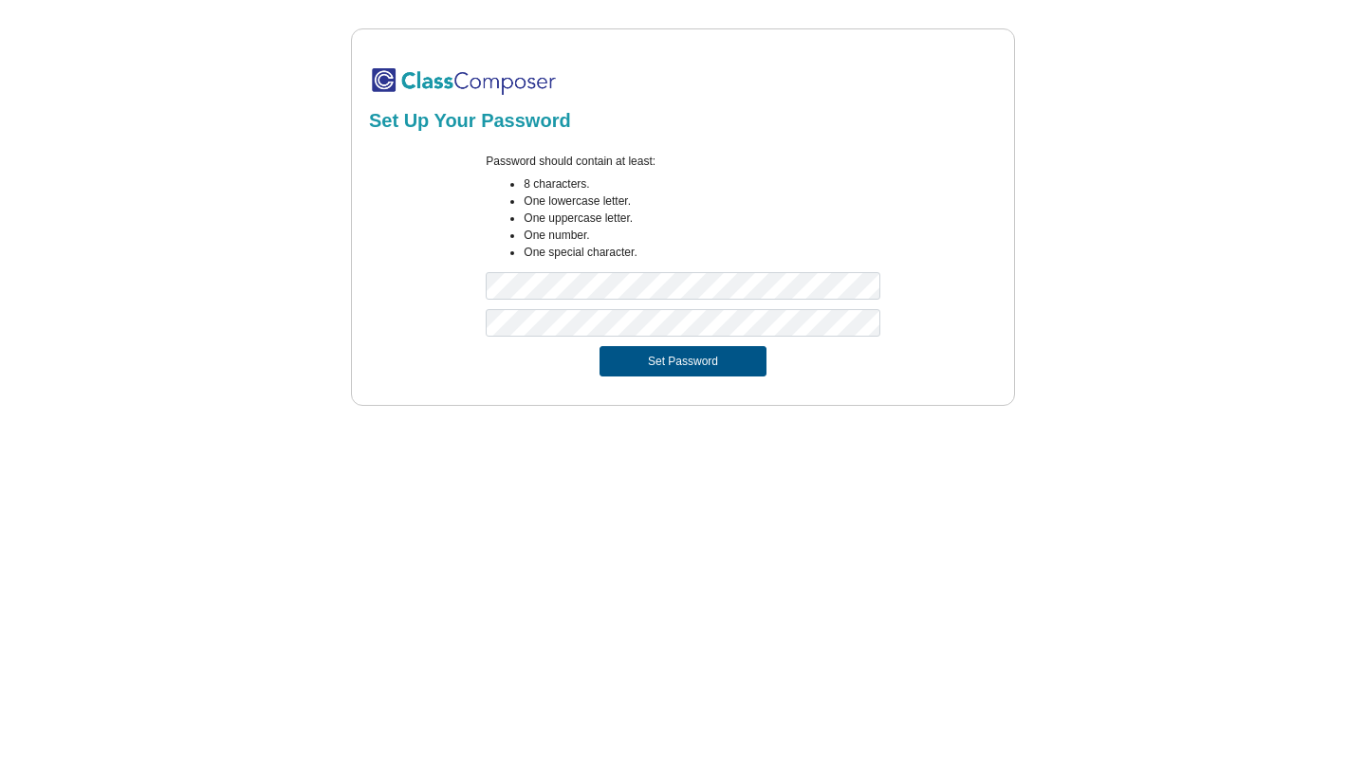
click at [648, 367] on button "Set Password" at bounding box center [682, 361] width 167 height 30
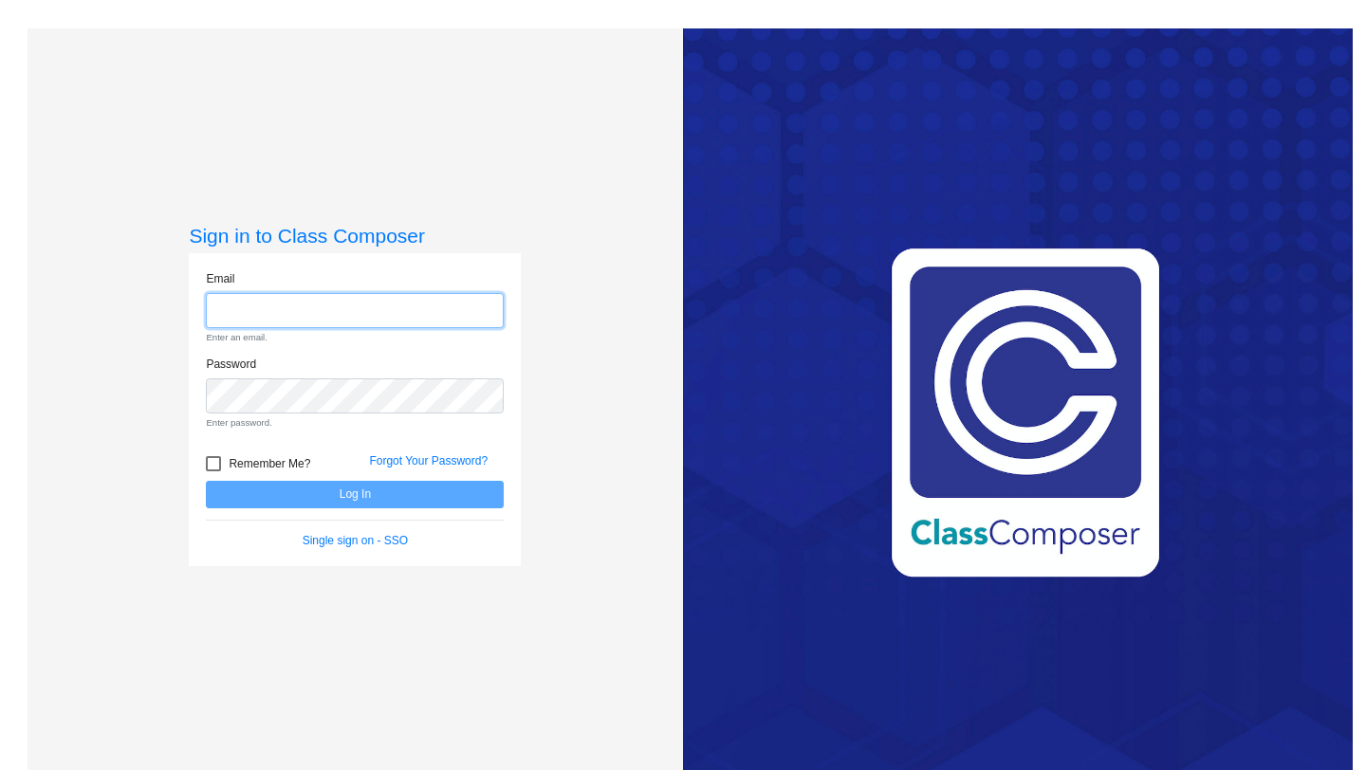
paste input "[EMAIL_ADDRESS][DOMAIN_NAME]"
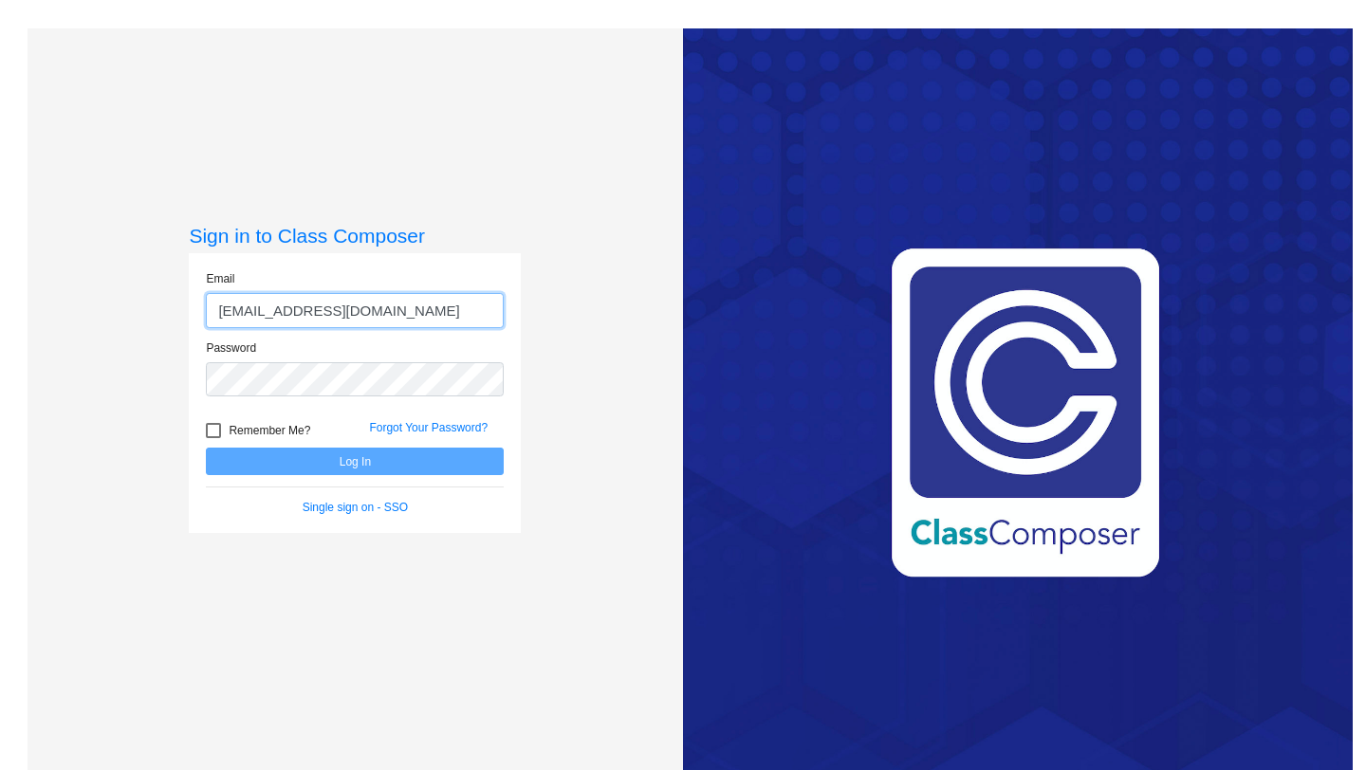
type input "[EMAIL_ADDRESS][DOMAIN_NAME]"
drag, startPoint x: 211, startPoint y: 318, endPoint x: 391, endPoint y: 323, distance: 179.3
click at [391, 323] on input "[EMAIL_ADDRESS][DOMAIN_NAME]" at bounding box center [355, 310] width 298 height 35
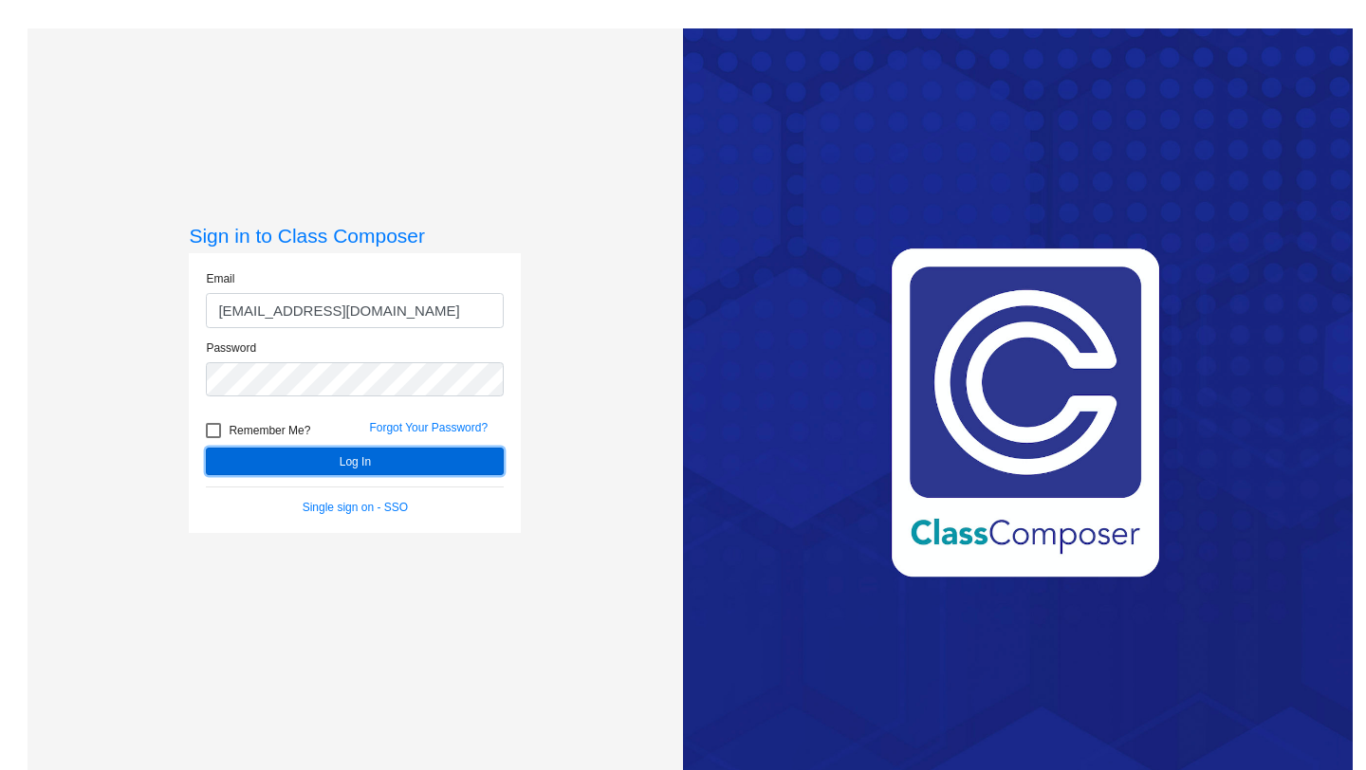
click at [388, 467] on button "Log In" at bounding box center [355, 462] width 298 height 28
